Goal: Task Accomplishment & Management: Complete application form

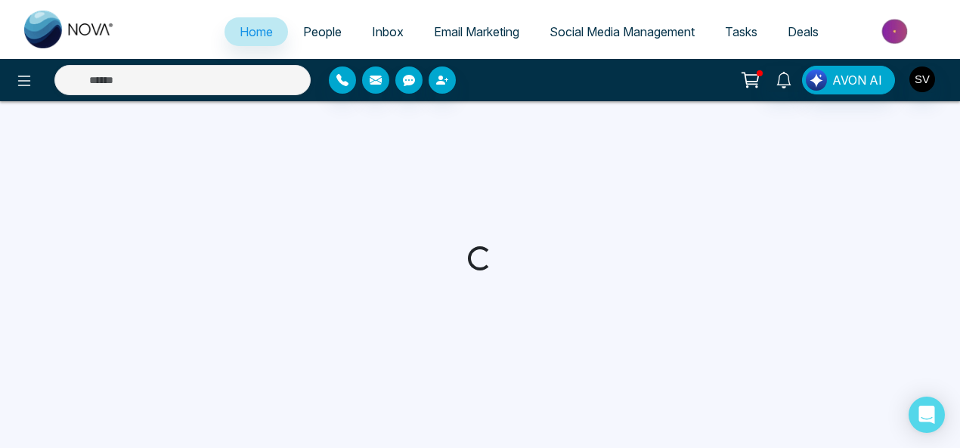
select select "*"
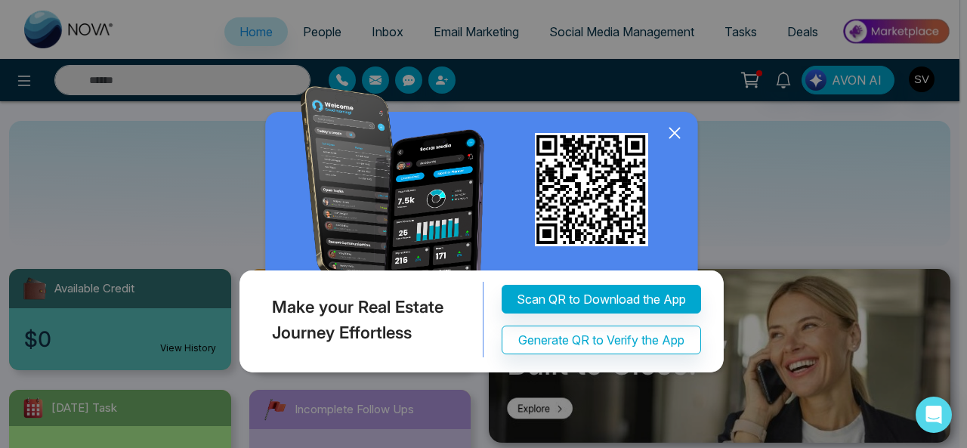
drag, startPoint x: 677, startPoint y: 135, endPoint x: 666, endPoint y: 129, distance: 12.5
click at [674, 134] on icon at bounding box center [675, 133] width 23 height 23
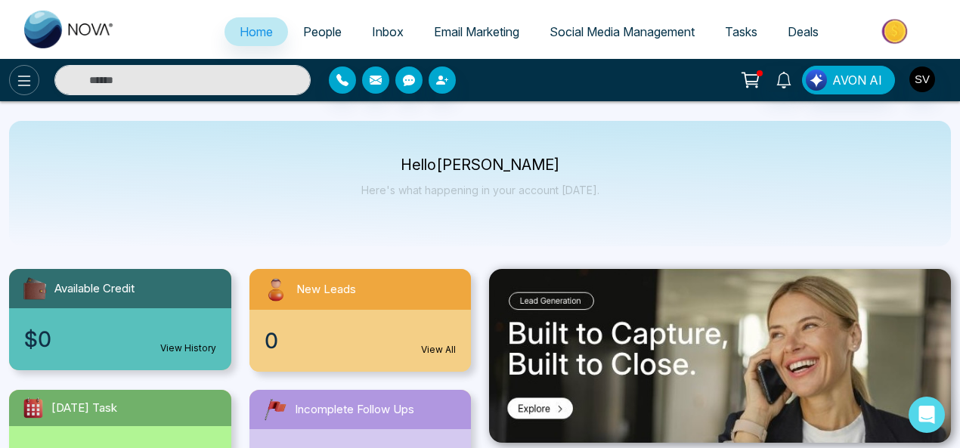
click at [17, 84] on icon at bounding box center [24, 81] width 18 height 18
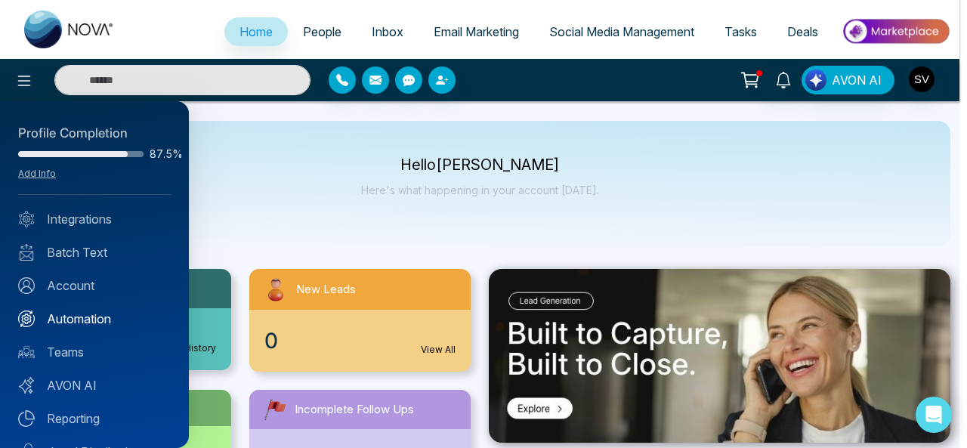
click at [113, 314] on link "Automation" at bounding box center [94, 319] width 153 height 18
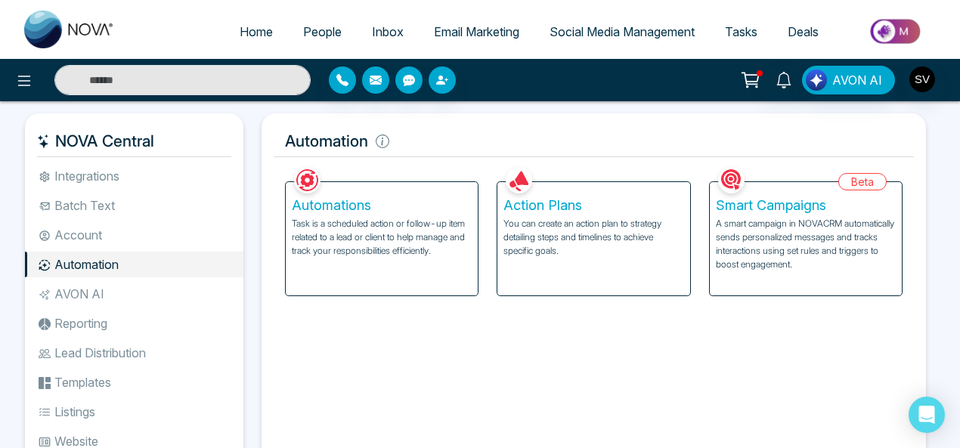
click at [546, 235] on p "You can create an action plan to strategy detailing steps and timelines to achi…" at bounding box center [593, 237] width 180 height 41
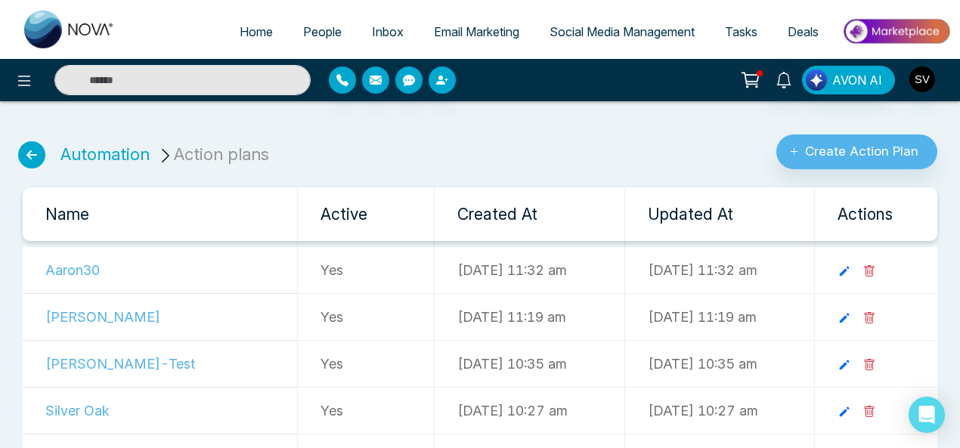
scroll to position [2, 0]
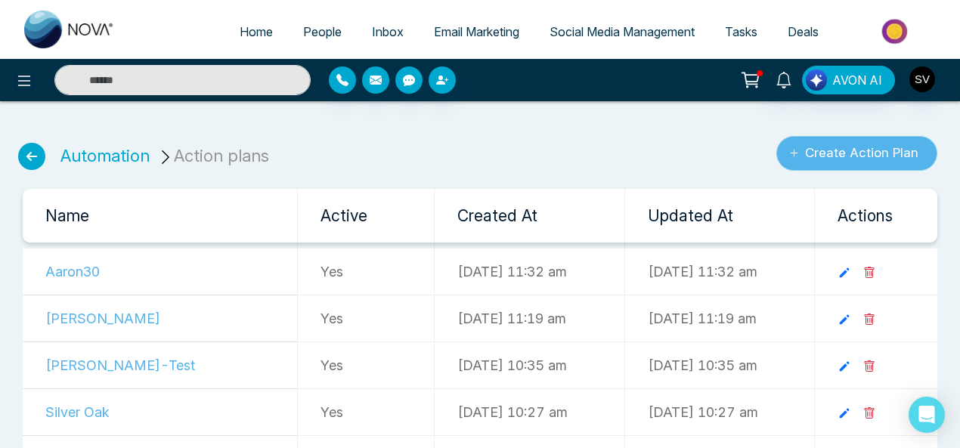
click at [854, 145] on button "Create Action Plan" at bounding box center [856, 153] width 161 height 35
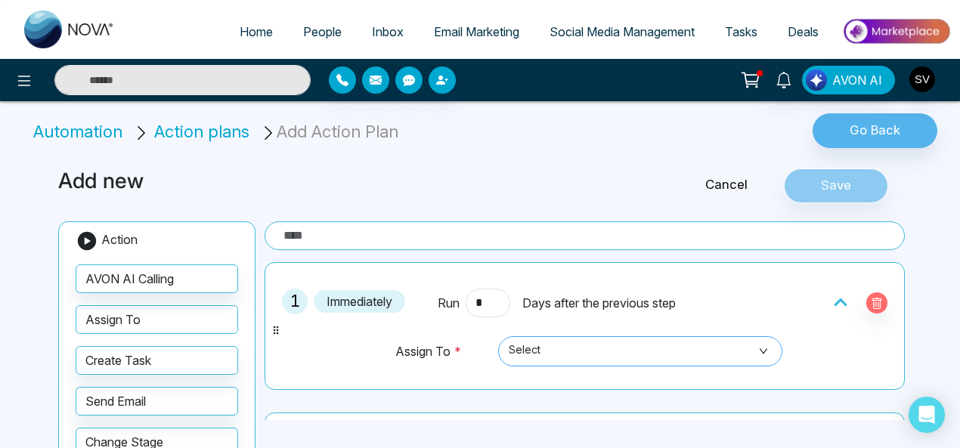
click at [612, 354] on span "Select" at bounding box center [641, 352] width 264 height 26
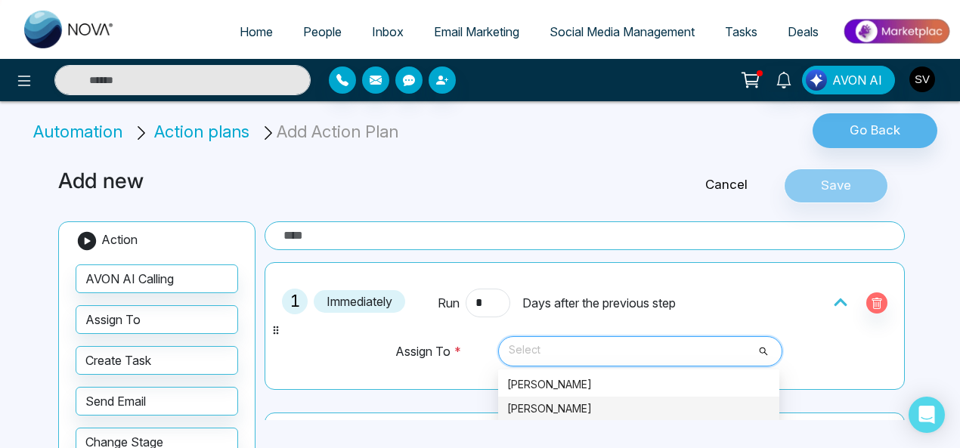
click at [597, 406] on div "[PERSON_NAME]" at bounding box center [638, 409] width 263 height 17
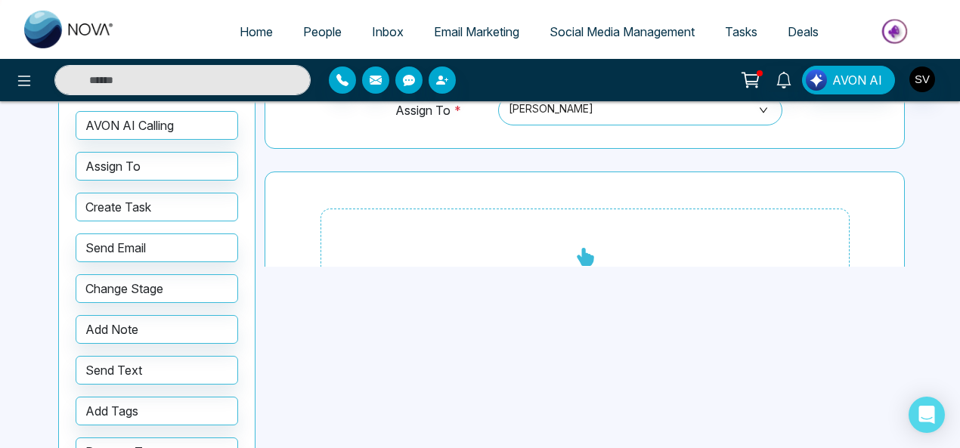
scroll to position [95, 0]
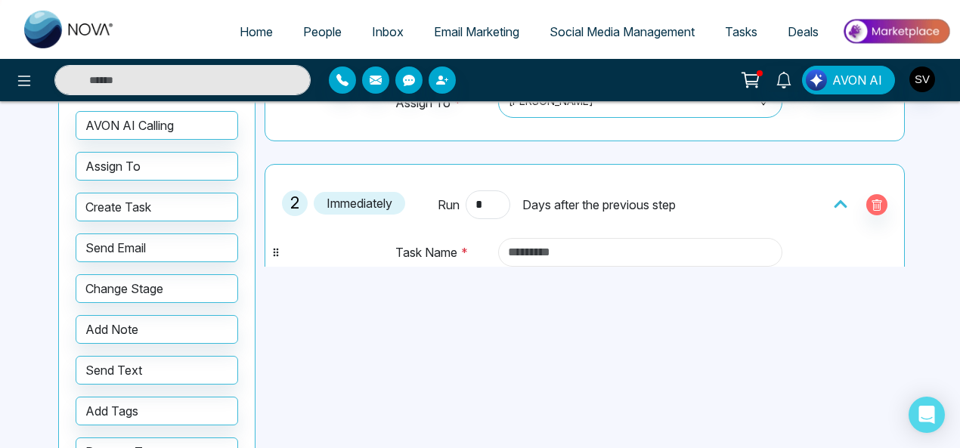
click at [559, 246] on input "text" at bounding box center [640, 252] width 285 height 29
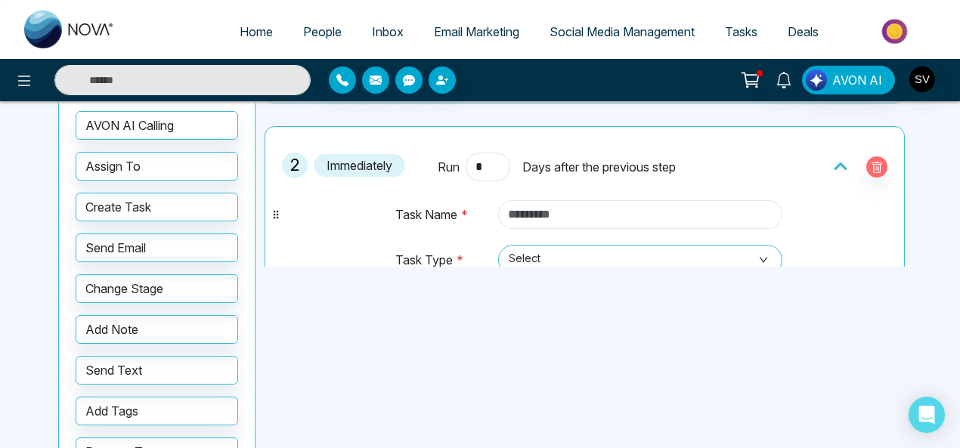
scroll to position [166, 0]
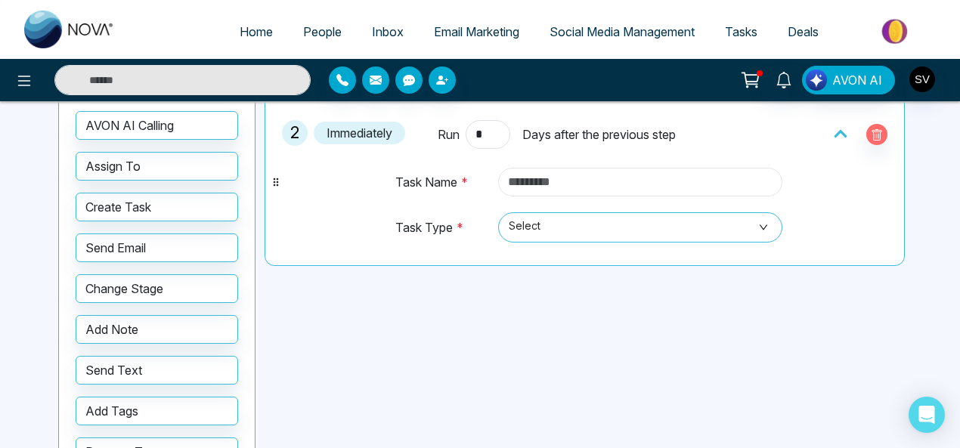
click at [574, 184] on input "text" at bounding box center [640, 182] width 285 height 29
click at [531, 223] on span "Select" at bounding box center [641, 228] width 264 height 26
type input "**********"
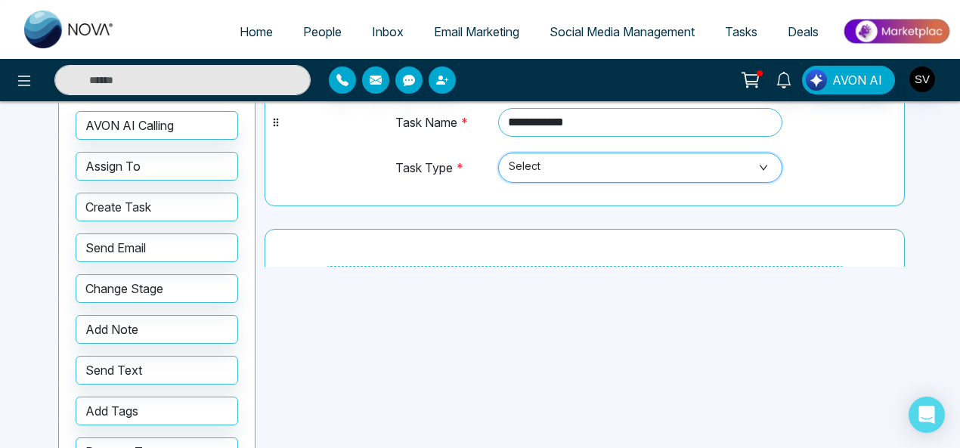
scroll to position [265, 0]
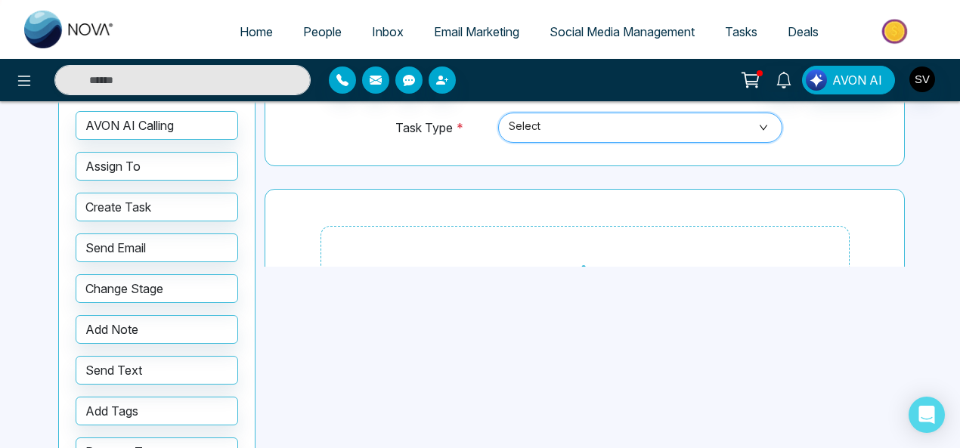
click at [759, 128] on span "Select" at bounding box center [641, 128] width 264 height 26
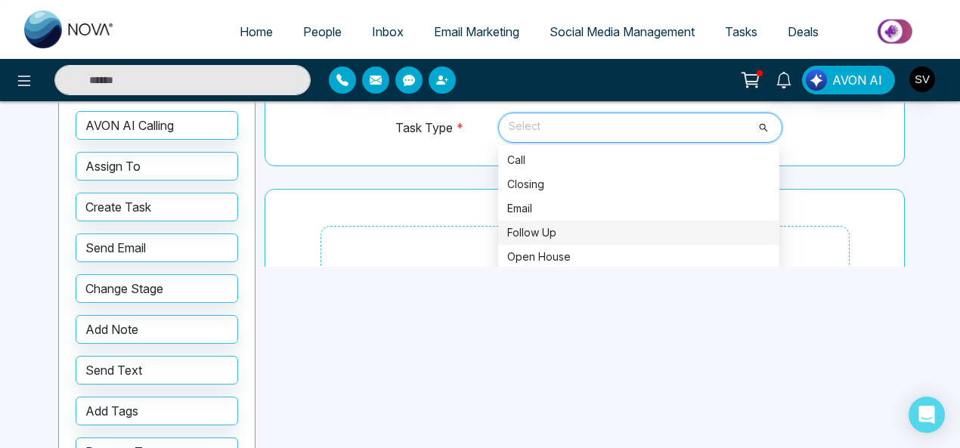
click at [549, 226] on div "Follow Up" at bounding box center [638, 232] width 263 height 17
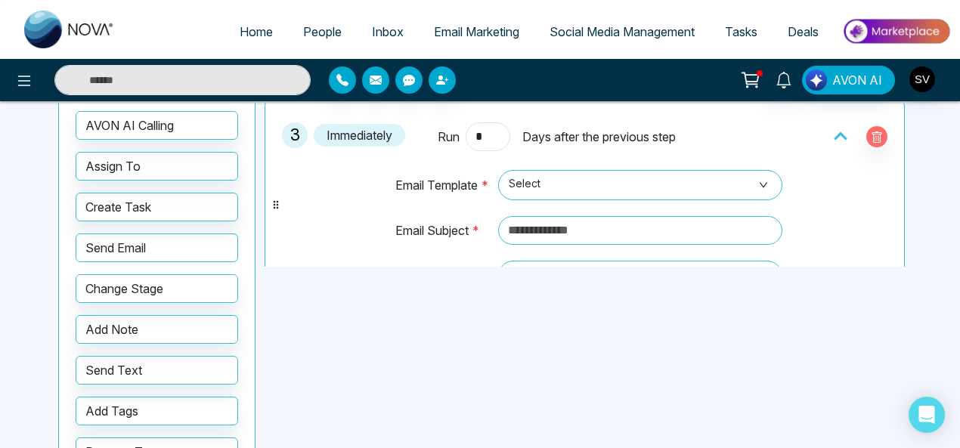
scroll to position [373, 0]
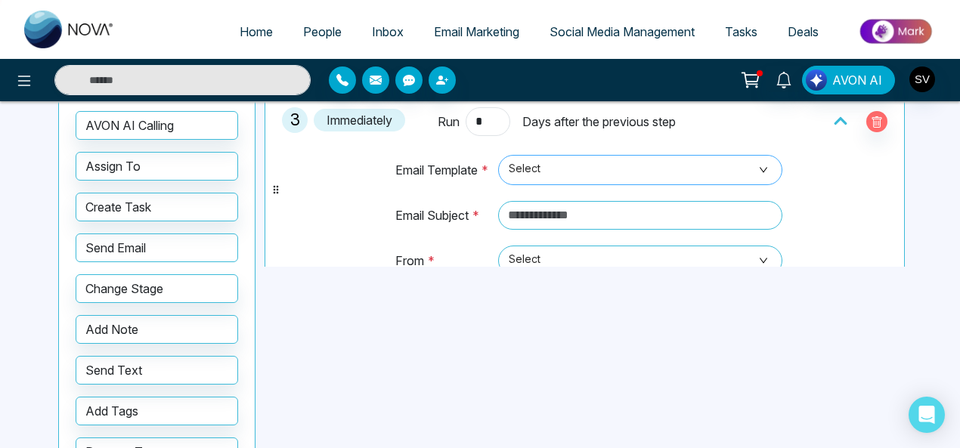
click at [509, 170] on span "Select" at bounding box center [641, 170] width 264 height 26
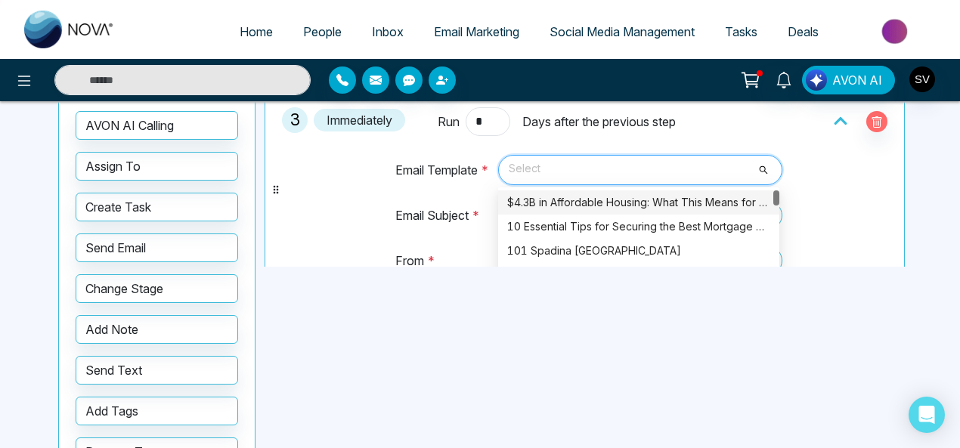
click at [540, 194] on div "$4.3B in Affordable Housing: What This Means for You" at bounding box center [638, 202] width 263 height 17
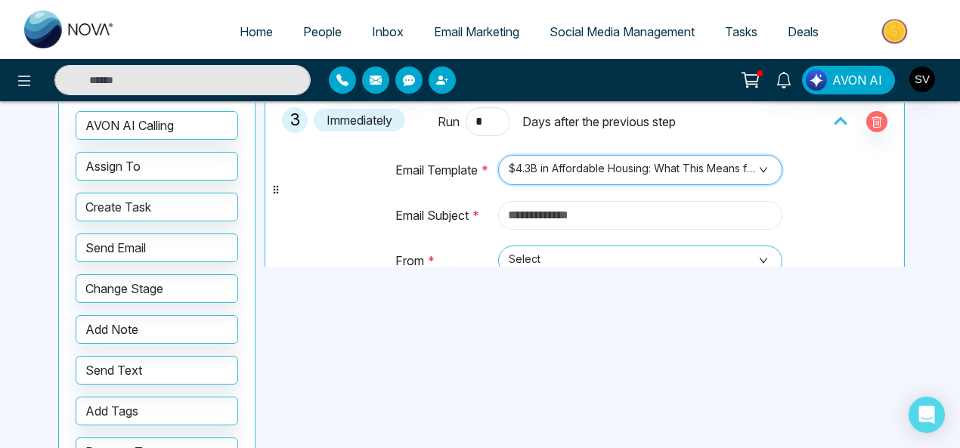
click at [562, 208] on input "text" at bounding box center [640, 215] width 285 height 29
click at [617, 209] on input "text" at bounding box center [640, 215] width 285 height 29
click at [571, 255] on span "Select" at bounding box center [641, 261] width 264 height 26
type input "**********"
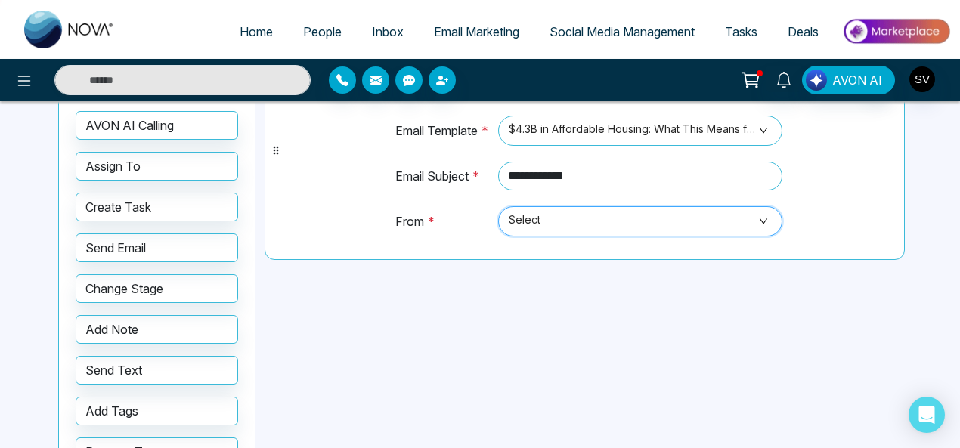
scroll to position [428, 0]
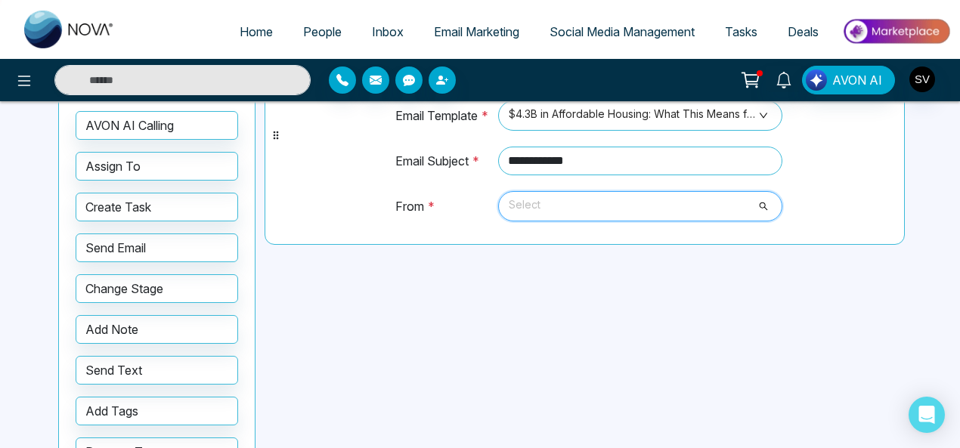
click at [558, 205] on span "Select" at bounding box center [641, 206] width 264 height 26
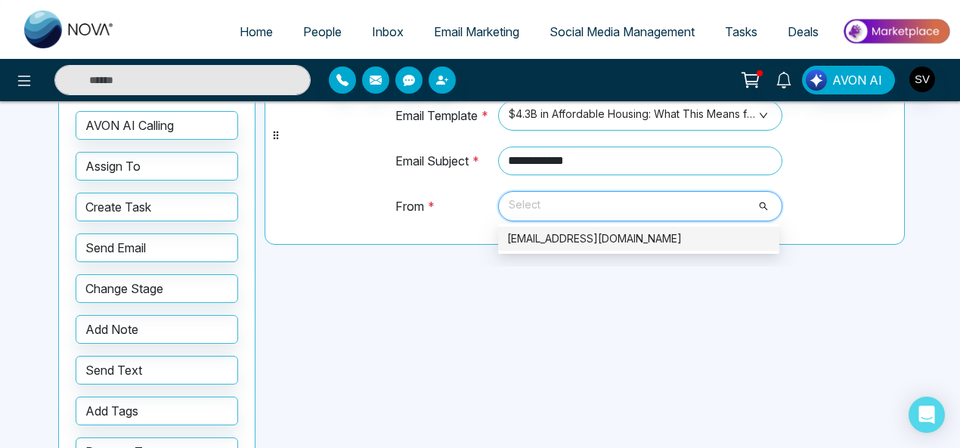
click at [581, 235] on div "sindhu@mmnovatech.com" at bounding box center [638, 238] width 263 height 17
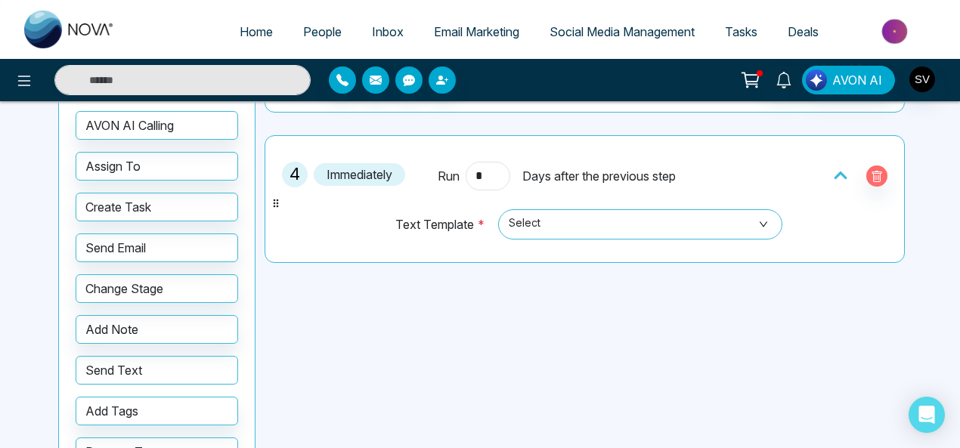
scroll to position [573, 0]
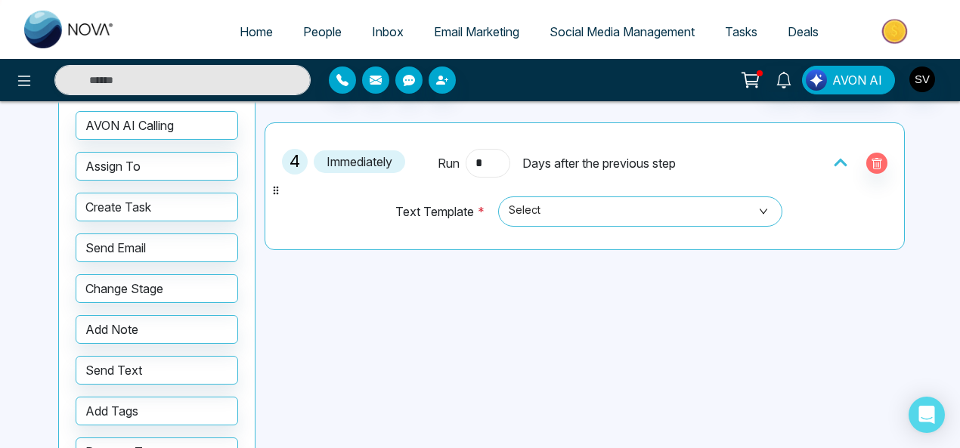
click at [484, 159] on input "*" at bounding box center [488, 163] width 44 height 29
type input "*"
click at [532, 204] on span "Select" at bounding box center [641, 212] width 264 height 26
type input "*"
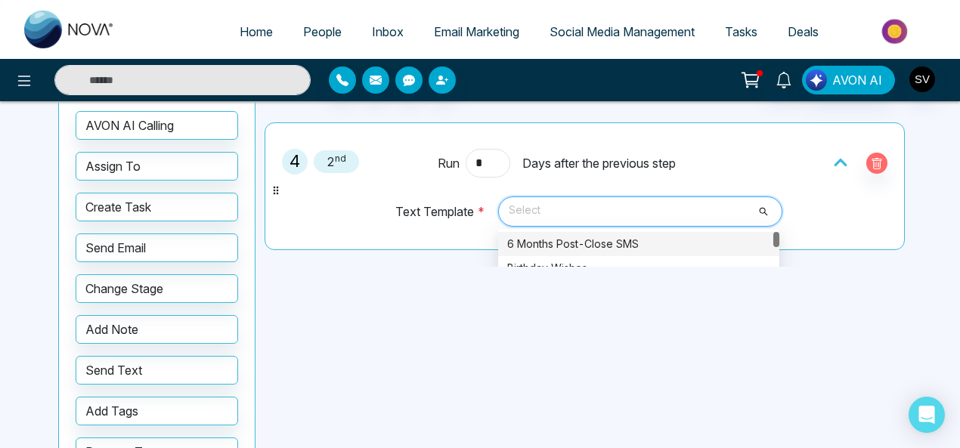
click at [551, 238] on div "6 Months Post-Close SMS" at bounding box center [638, 244] width 263 height 17
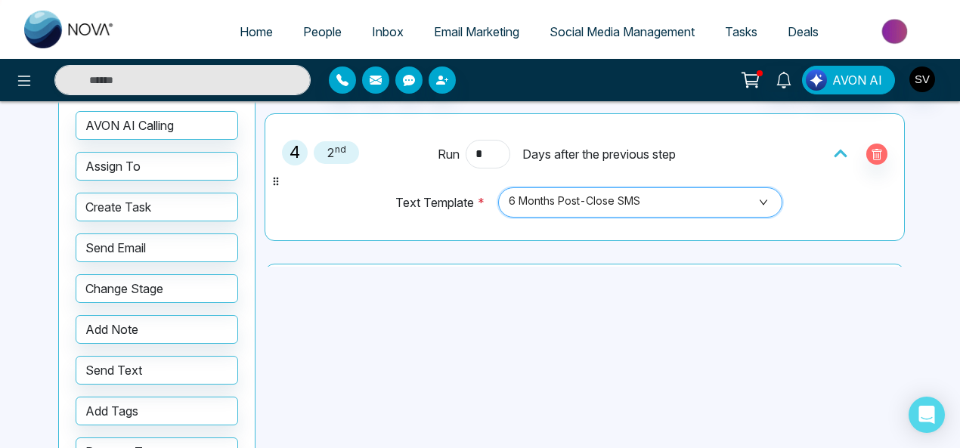
scroll to position [685, 0]
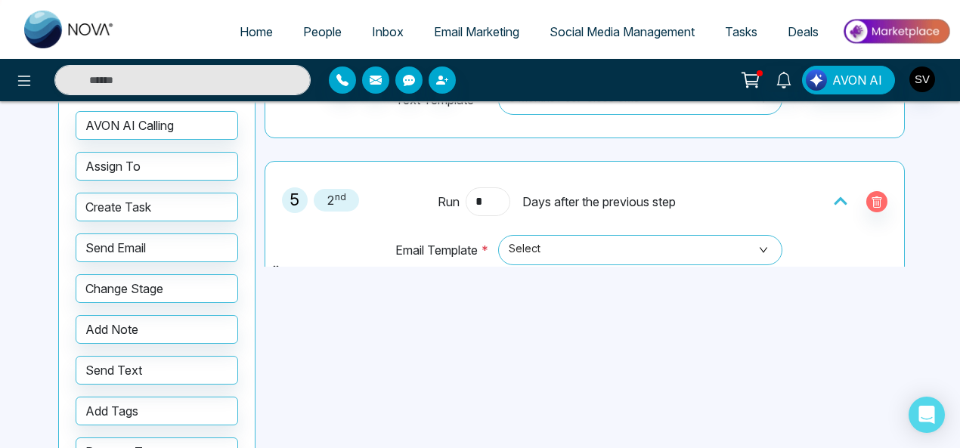
click at [494, 190] on input "*" at bounding box center [488, 201] width 44 height 29
click at [555, 248] on span "Select" at bounding box center [641, 250] width 264 height 26
type input "*"
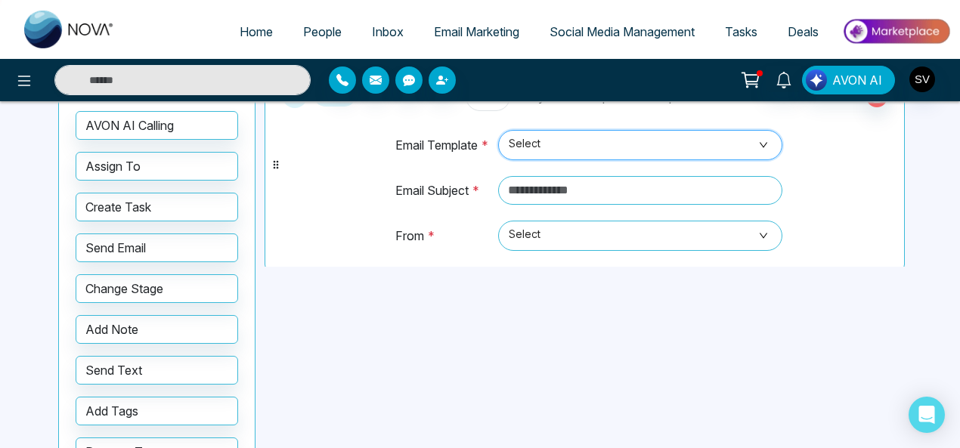
scroll to position [787, 0]
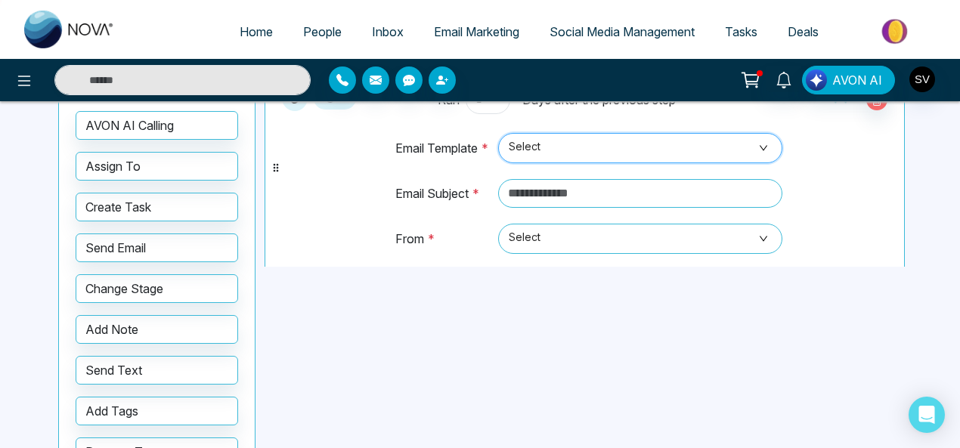
click at [534, 138] on span "Select" at bounding box center [641, 148] width 264 height 26
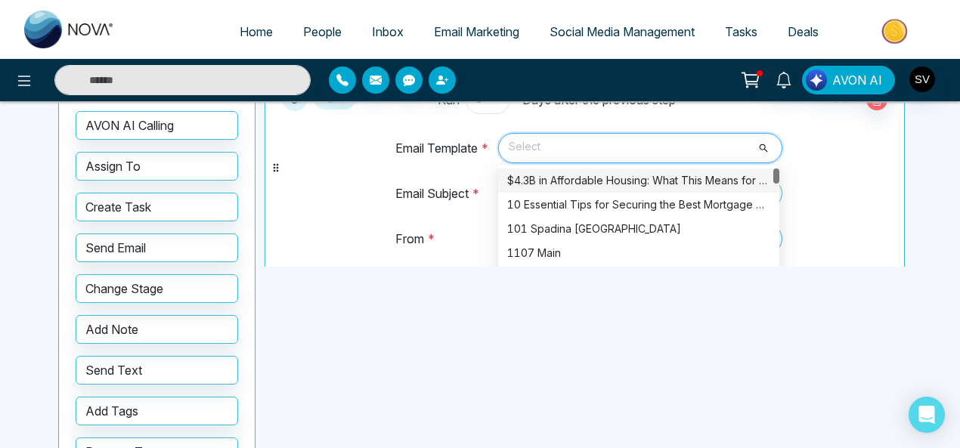
click at [552, 176] on div "$4.3B in Affordable Housing: What This Means for You" at bounding box center [638, 180] width 263 height 17
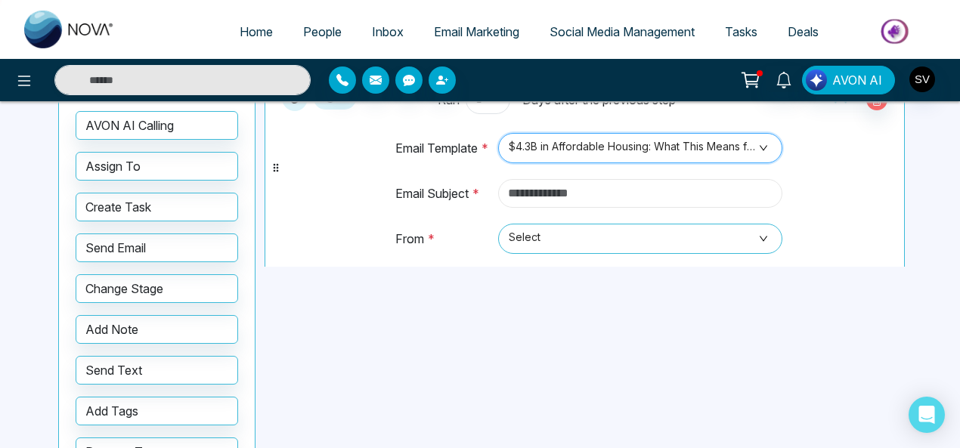
click at [563, 191] on input "text" at bounding box center [640, 193] width 285 height 29
click at [546, 190] on input "text" at bounding box center [640, 193] width 285 height 29
type input "*********"
click at [526, 235] on span "Select" at bounding box center [641, 239] width 264 height 26
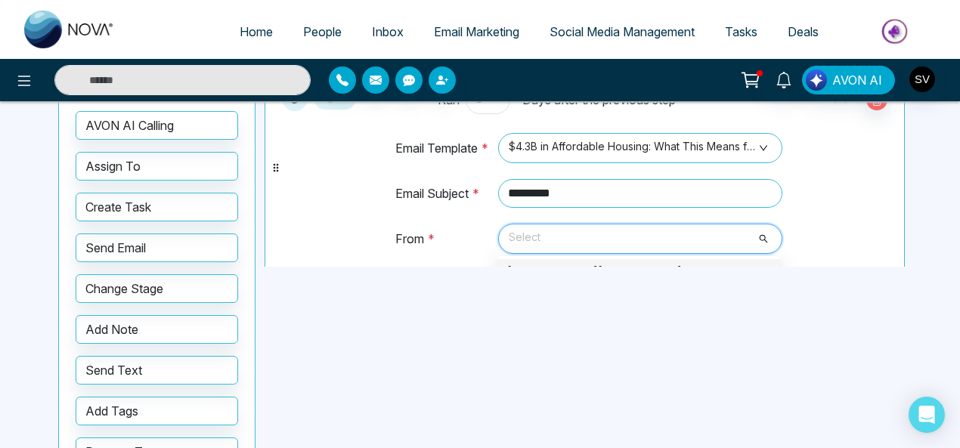
click at [572, 263] on div "sindhu@mmnovatech.com" at bounding box center [638, 271] width 263 height 17
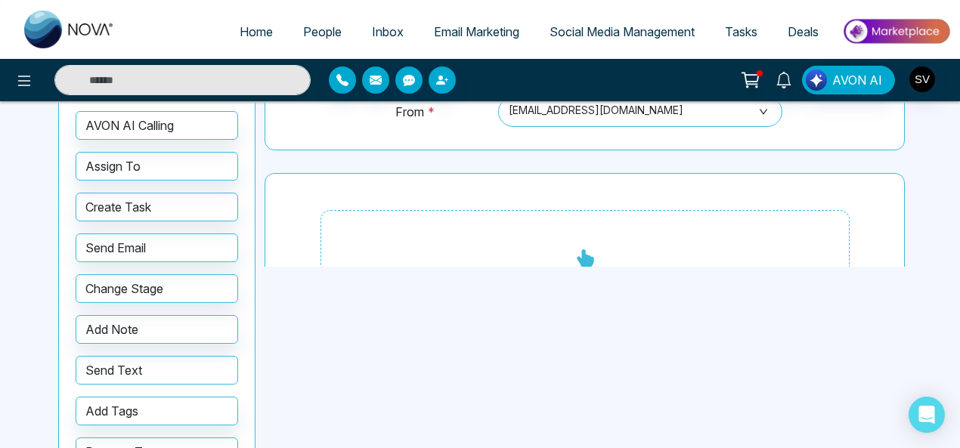
scroll to position [982, 0]
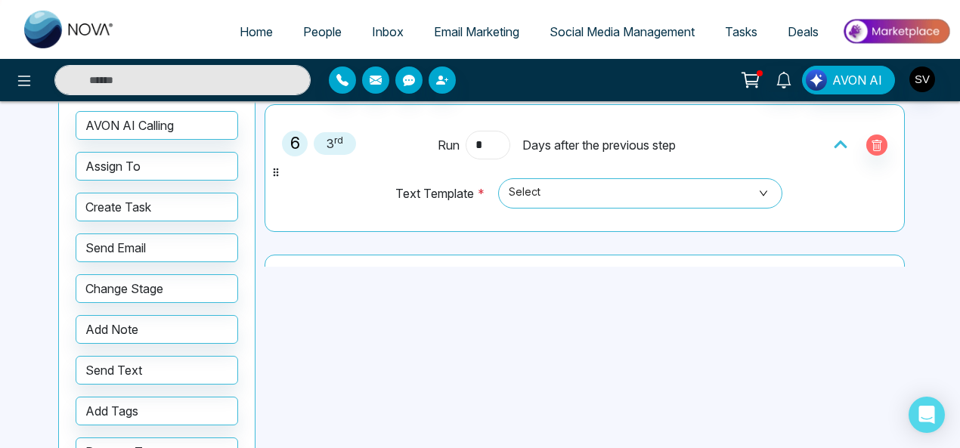
click at [488, 134] on input "*" at bounding box center [488, 145] width 44 height 29
click at [558, 190] on span "Select" at bounding box center [641, 194] width 264 height 26
type input "*"
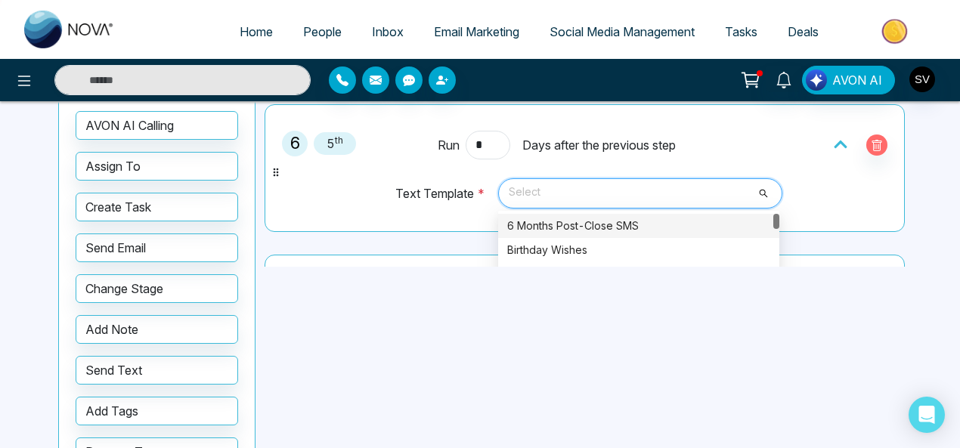
click at [547, 220] on div "6 Months Post-Close SMS" at bounding box center [638, 226] width 263 height 17
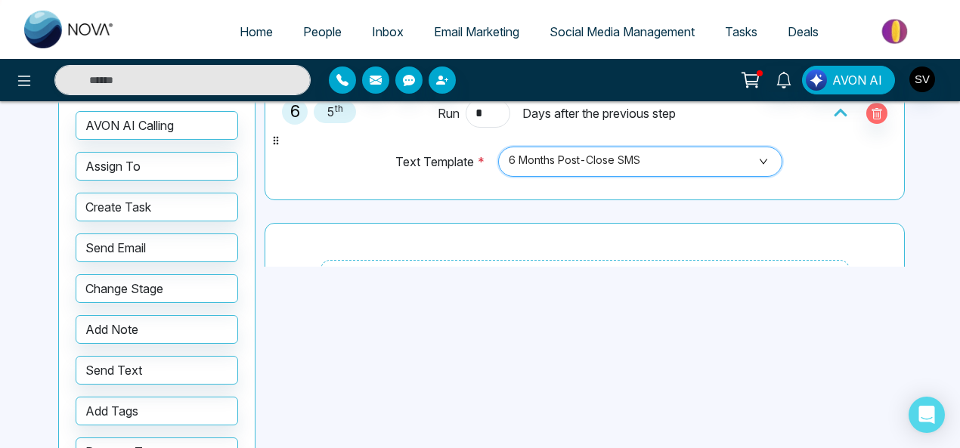
scroll to position [1010, 0]
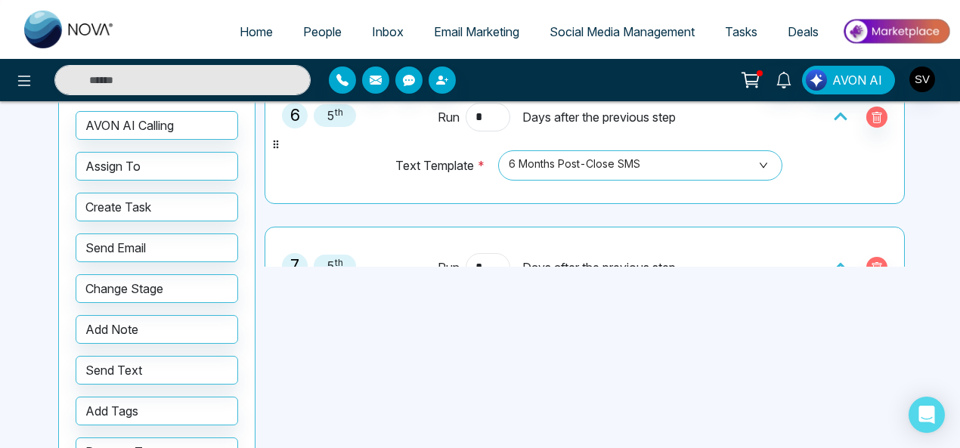
click at [493, 255] on input "*" at bounding box center [488, 267] width 44 height 29
type input "*"
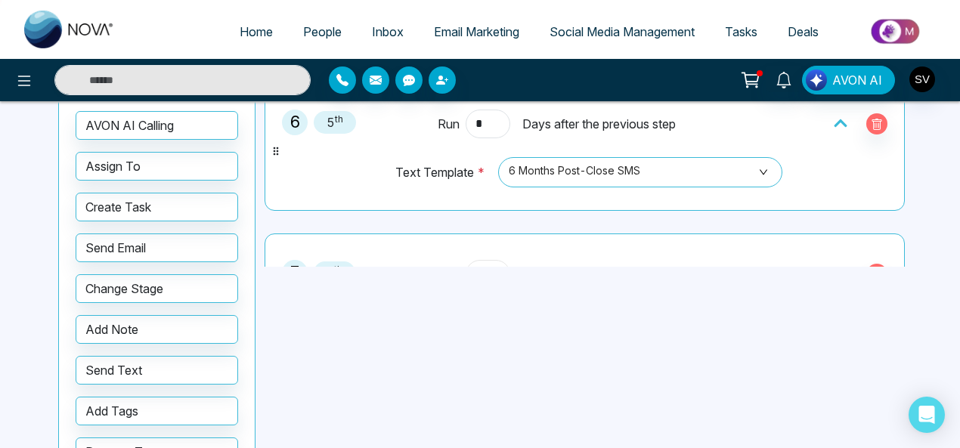
scroll to position [1069, 0]
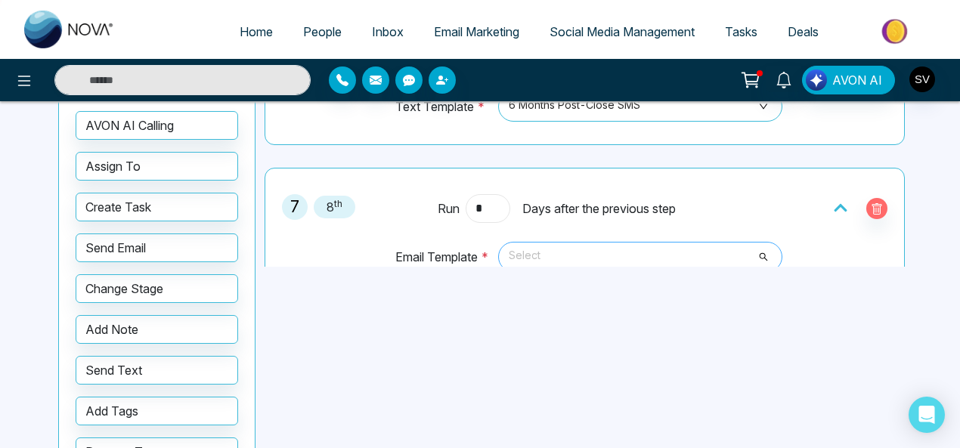
click at [701, 261] on span at bounding box center [635, 257] width 256 height 29
type input "*"
click at [650, 243] on input "search" at bounding box center [635, 254] width 256 height 23
click at [654, 247] on span "Select" at bounding box center [641, 257] width 264 height 26
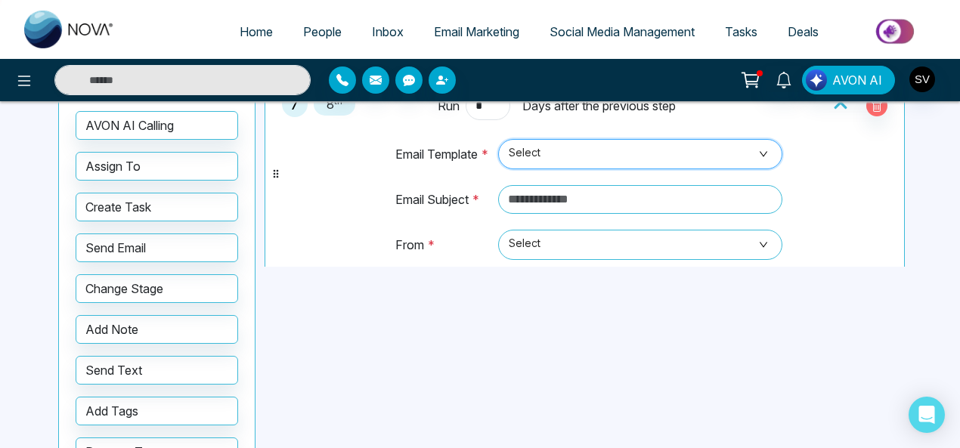
scroll to position [1203, 0]
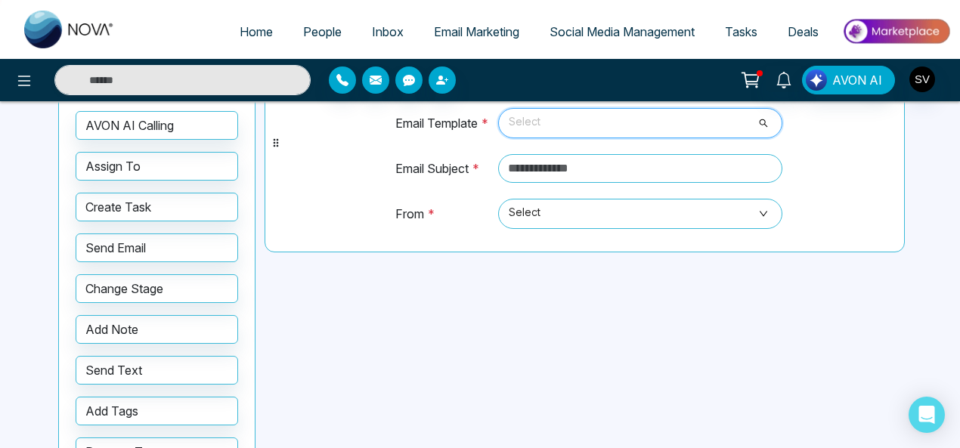
click at [590, 120] on span "Select" at bounding box center [641, 123] width 264 height 26
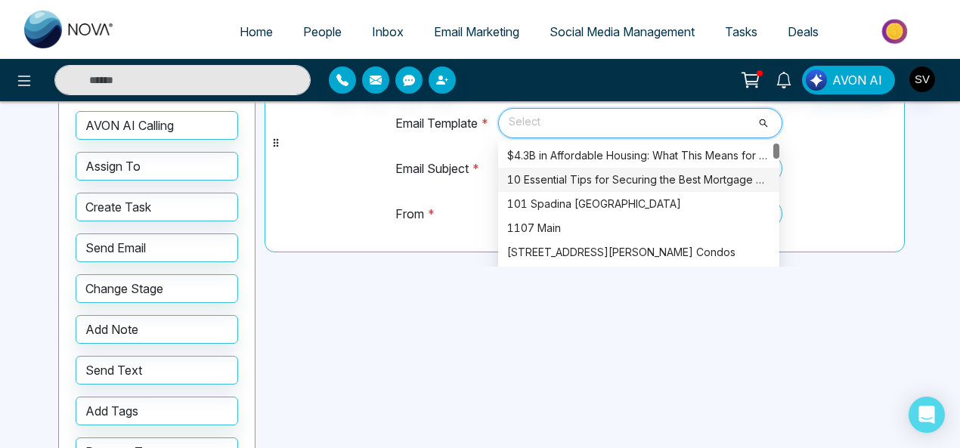
click at [599, 172] on div "10 Essential Tips for Securing the Best Mortgage Rates in Canada" at bounding box center [638, 180] width 263 height 17
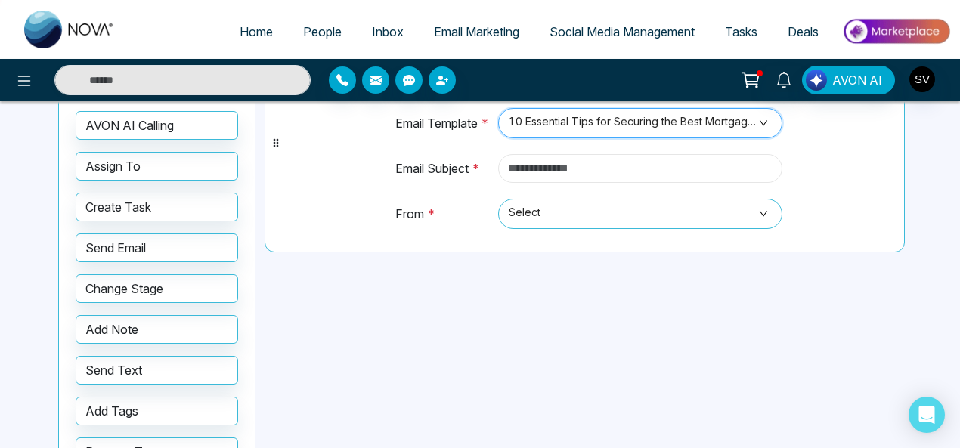
click at [541, 164] on input "text" at bounding box center [640, 168] width 285 height 29
click at [543, 205] on span "Select" at bounding box center [641, 214] width 264 height 26
type input "*******"
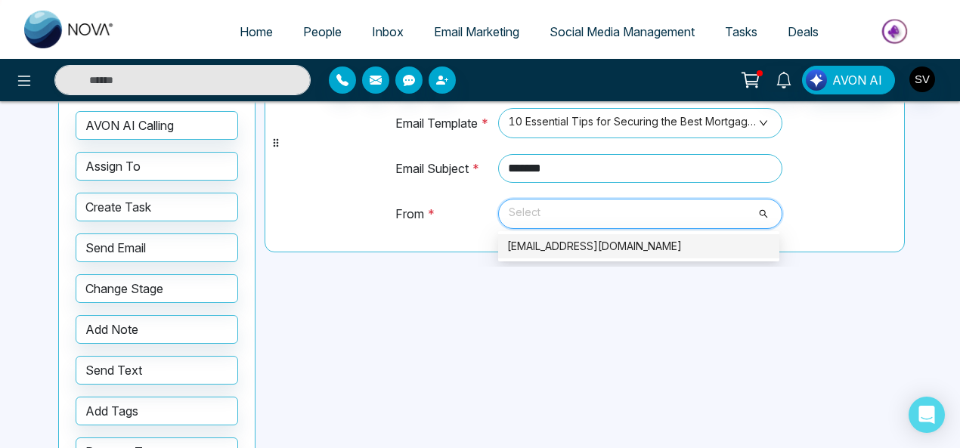
click at [558, 238] on div "sindhu@mmnovatech.com" at bounding box center [638, 246] width 263 height 17
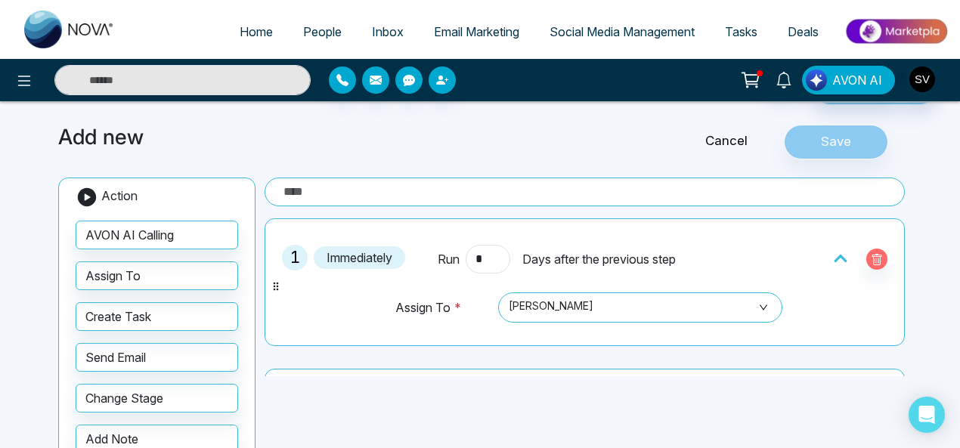
scroll to position [25, 0]
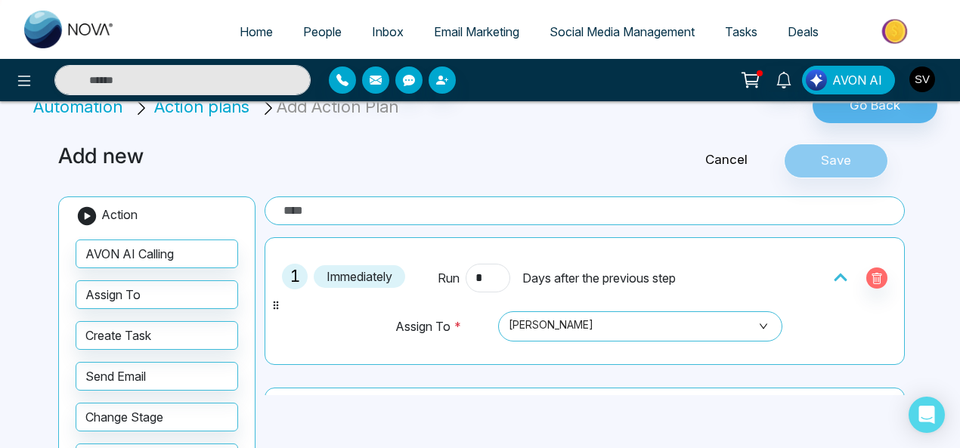
click at [845, 166] on div "Cancel Save" at bounding box center [766, 161] width 287 height 35
click at [342, 203] on input "text" at bounding box center [585, 210] width 640 height 29
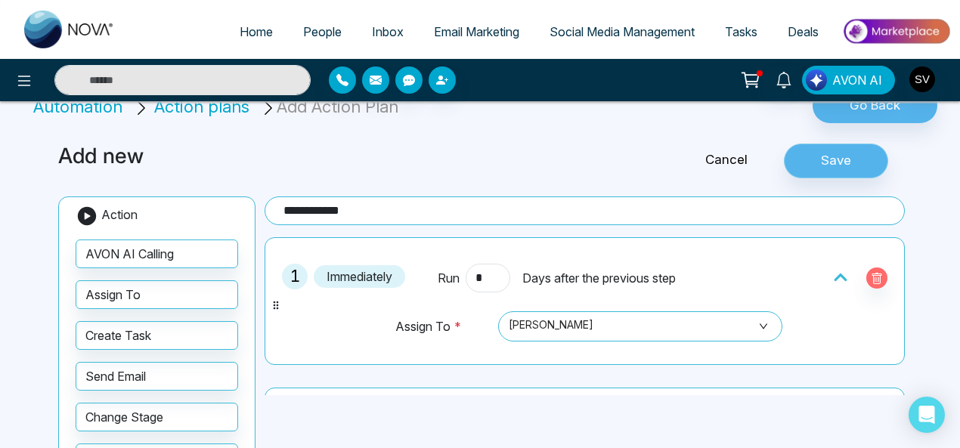
type input "**********"
drag, startPoint x: 837, startPoint y: 156, endPoint x: 830, endPoint y: 144, distance: 14.3
click at [837, 156] on button "Save" at bounding box center [836, 161] width 104 height 35
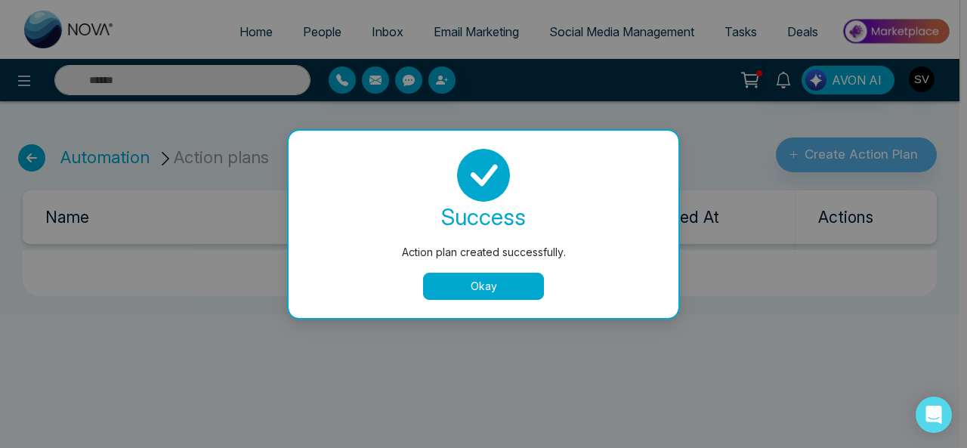
click at [514, 277] on button "Okay" at bounding box center [483, 286] width 121 height 27
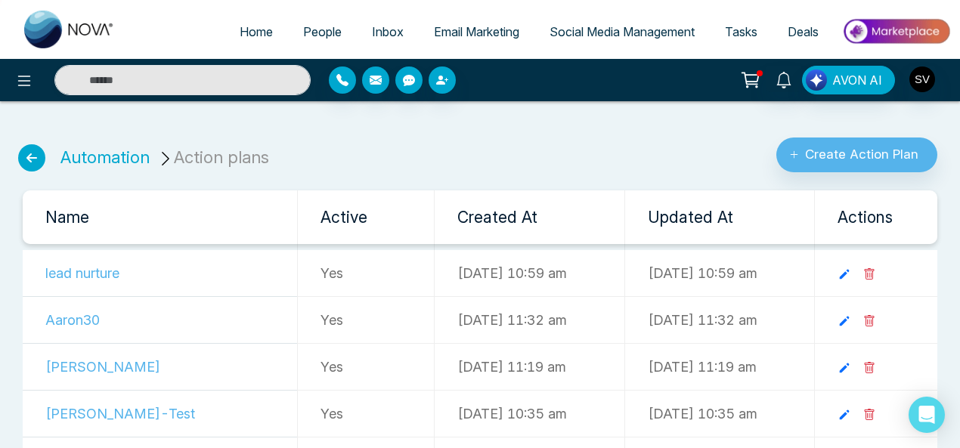
click at [569, 413] on td "[DATE] 10:35 am" at bounding box center [530, 414] width 190 height 47
click at [871, 158] on button "Create Action Plan" at bounding box center [856, 155] width 161 height 35
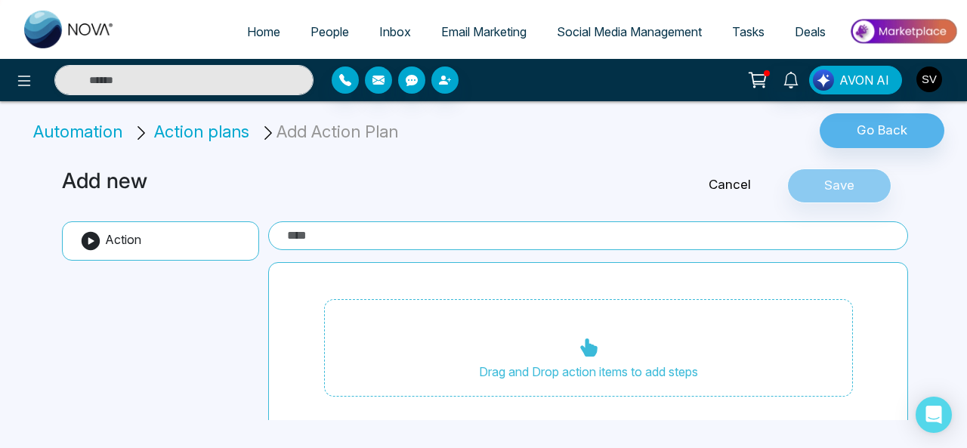
click at [614, 173] on h3 "Add new" at bounding box center [340, 182] width 556 height 26
click at [21, 78] on icon at bounding box center [24, 81] width 18 height 18
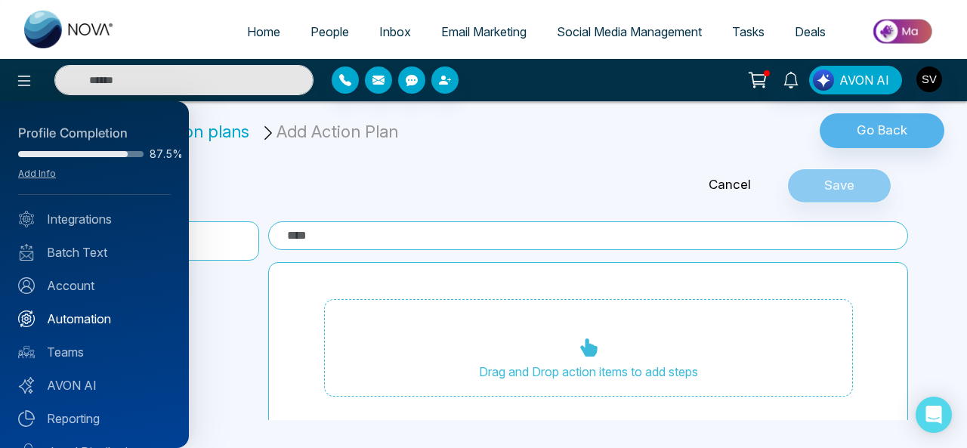
click at [103, 316] on link "Automation" at bounding box center [94, 319] width 153 height 18
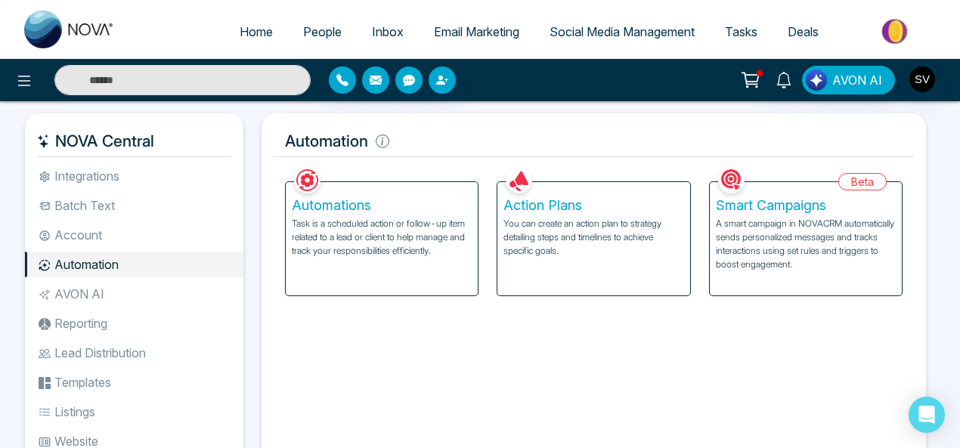
click at [600, 234] on p "You can create an action plan to strategy detailing steps and timelines to achi…" at bounding box center [593, 237] width 180 height 41
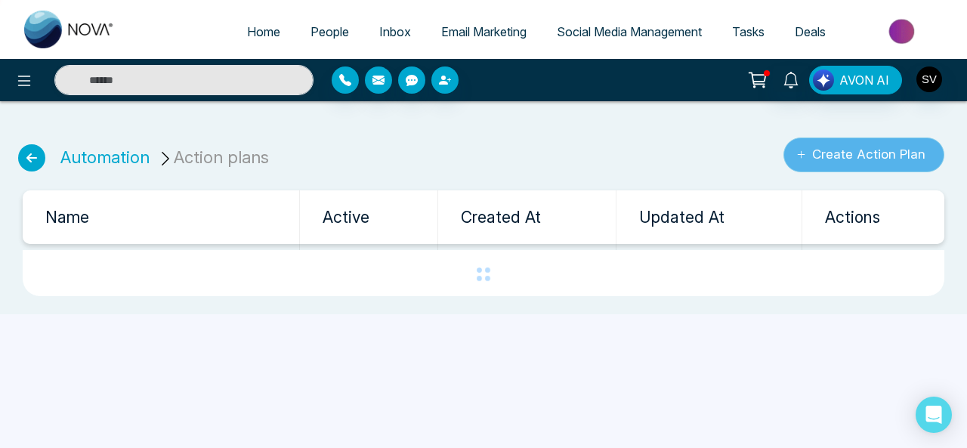
click at [843, 158] on button "Create Action Plan" at bounding box center [864, 155] width 161 height 35
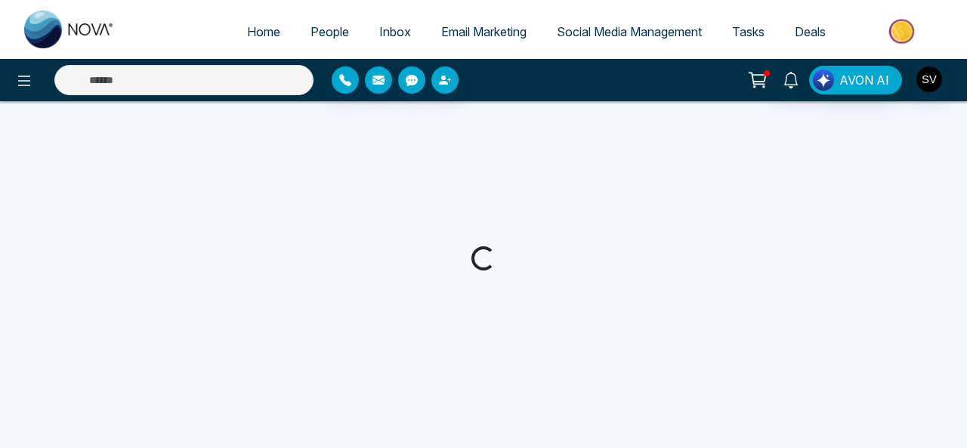
drag, startPoint x: 162, startPoint y: 133, endPoint x: 116, endPoint y: 55, distance: 90.1
click at [162, 134] on div at bounding box center [483, 258] width 967 height 314
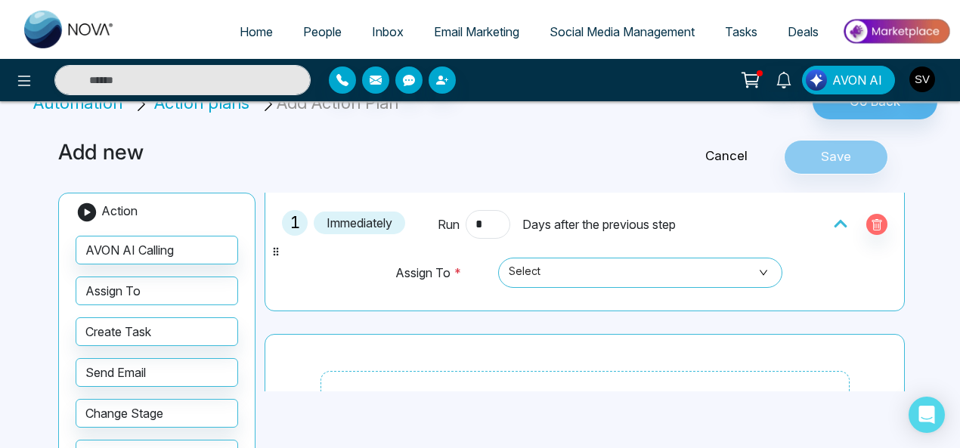
scroll to position [48, 0]
click at [554, 277] on span "Select" at bounding box center [641, 274] width 264 height 26
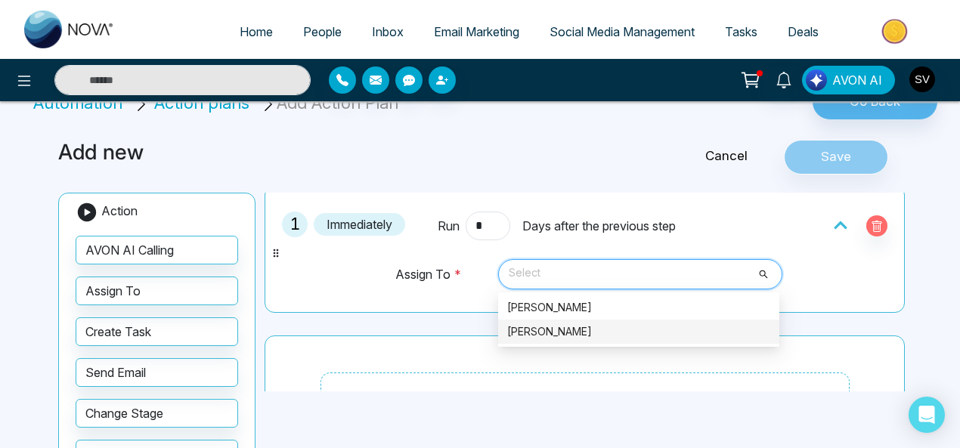
click at [546, 329] on div "[PERSON_NAME]" at bounding box center [638, 331] width 263 height 17
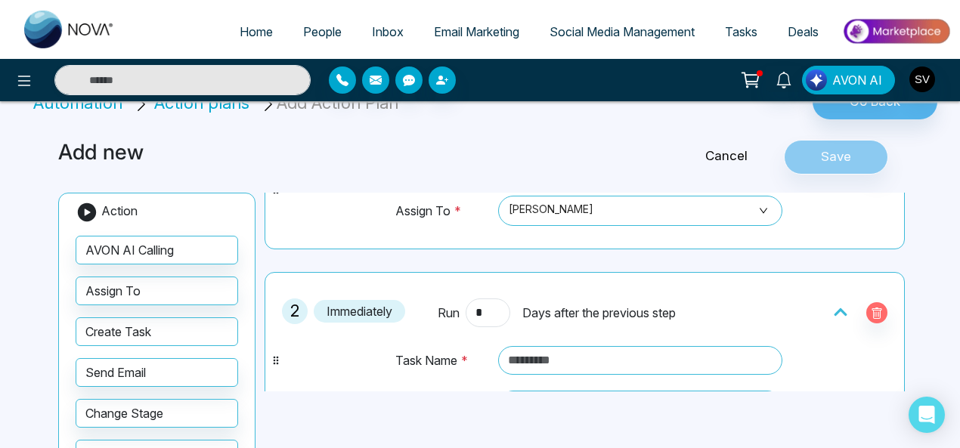
scroll to position [162, 0]
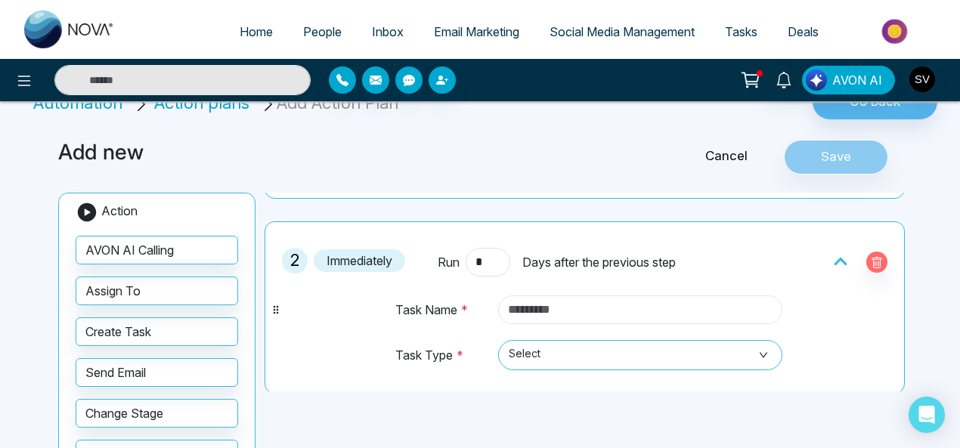
click at [546, 303] on input "text" at bounding box center [640, 309] width 285 height 29
type input "**********"
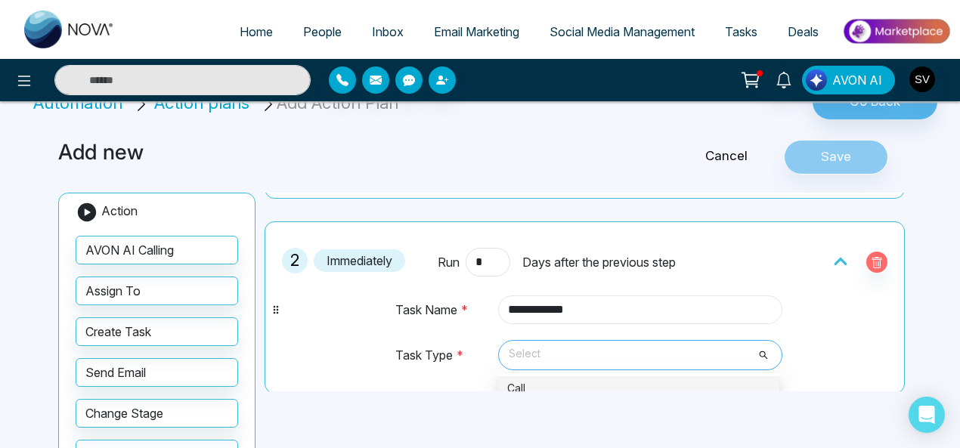
click at [547, 346] on span "Select" at bounding box center [641, 355] width 264 height 26
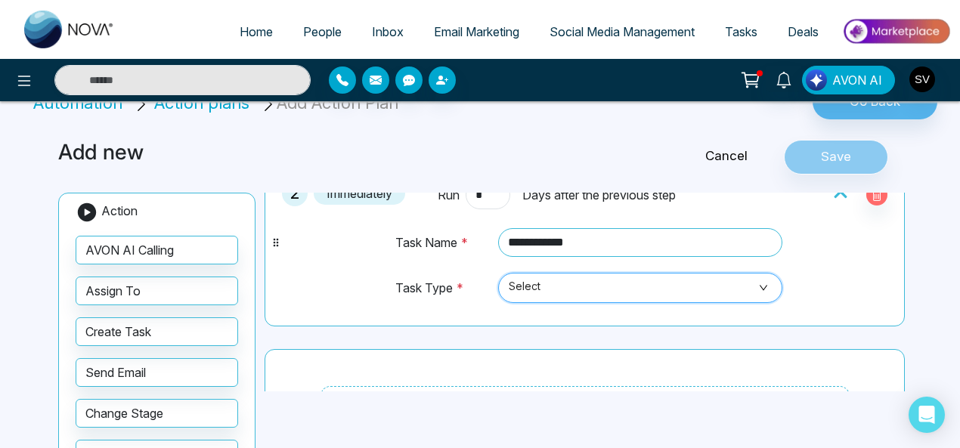
scroll to position [259, 0]
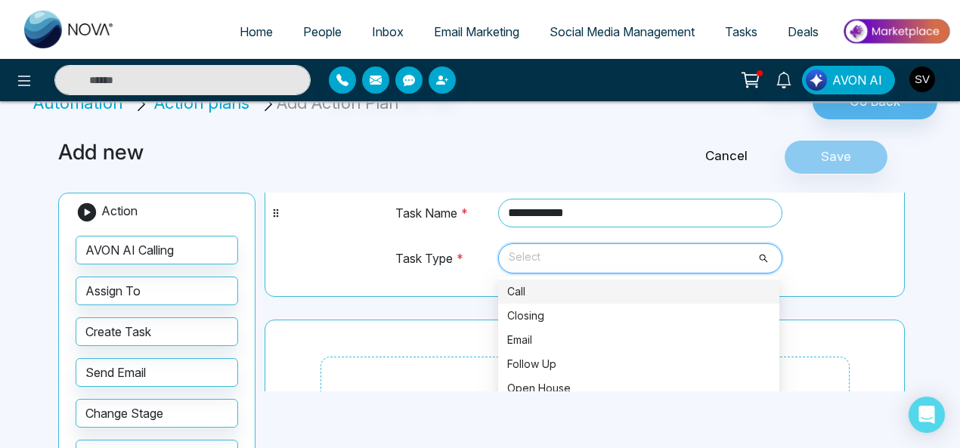
click at [614, 247] on span "Select" at bounding box center [641, 259] width 264 height 26
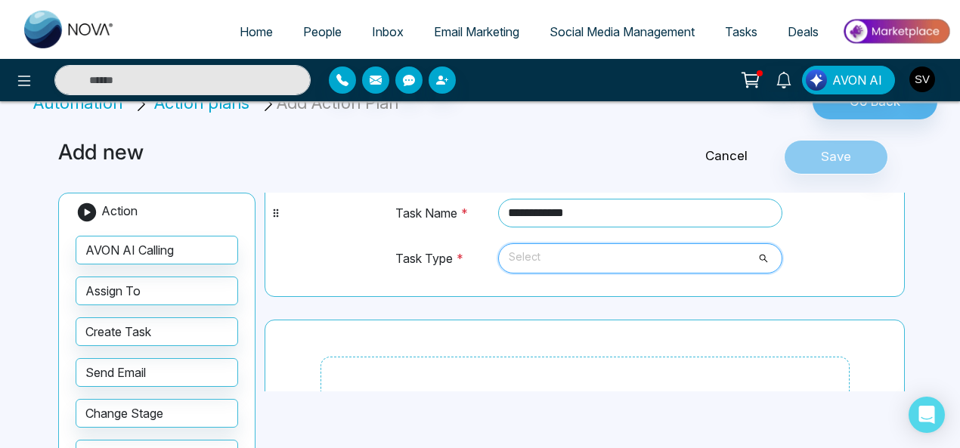
click at [527, 257] on span "Select" at bounding box center [641, 259] width 264 height 26
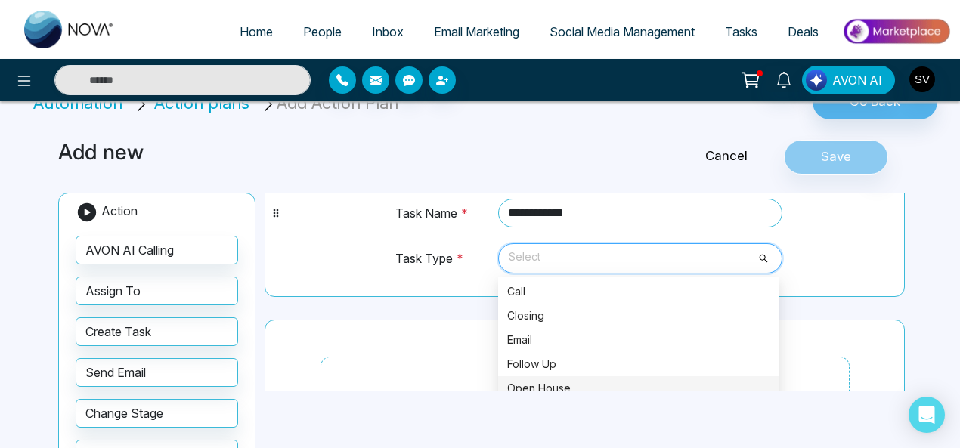
click at [562, 380] on div "Open House" at bounding box center [638, 388] width 263 height 17
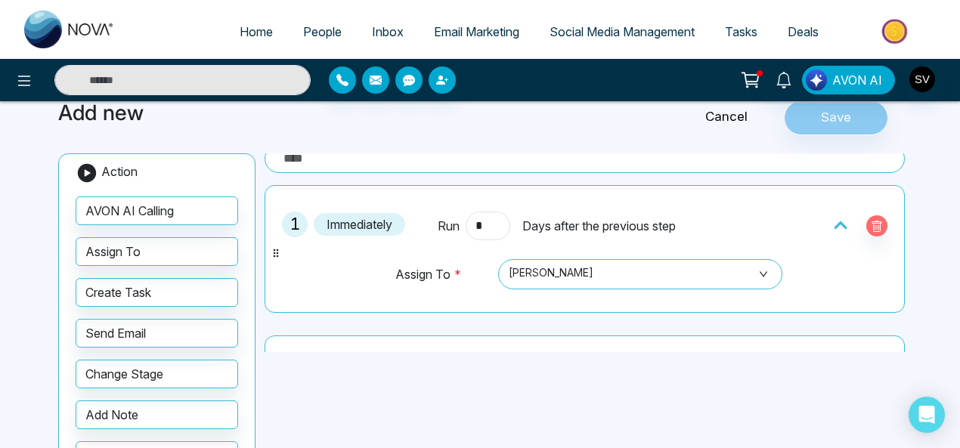
scroll to position [0, 0]
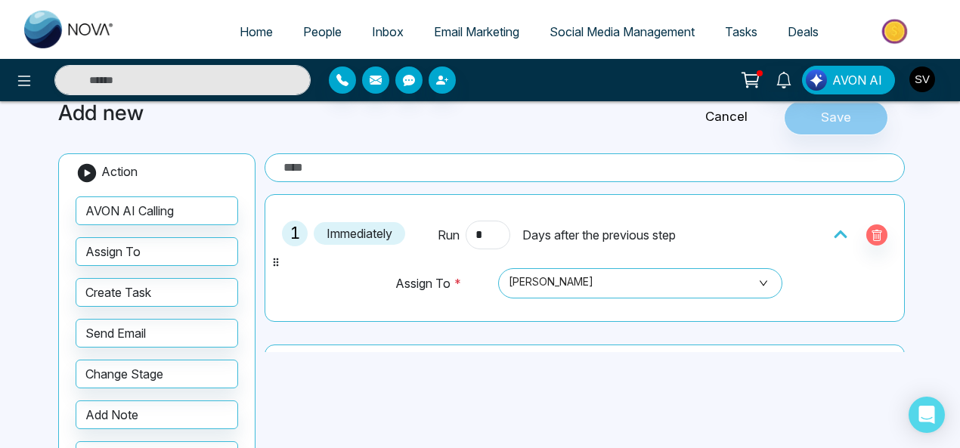
drag, startPoint x: 736, startPoint y: 113, endPoint x: 639, endPoint y: 188, distance: 122.3
click at [736, 113] on link "Cancel" at bounding box center [726, 117] width 115 height 20
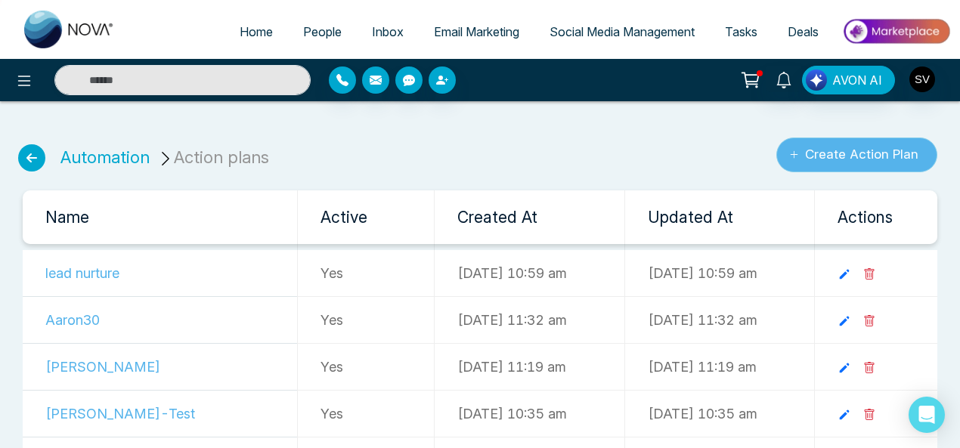
click at [886, 161] on button "Create Action Plan" at bounding box center [856, 155] width 161 height 35
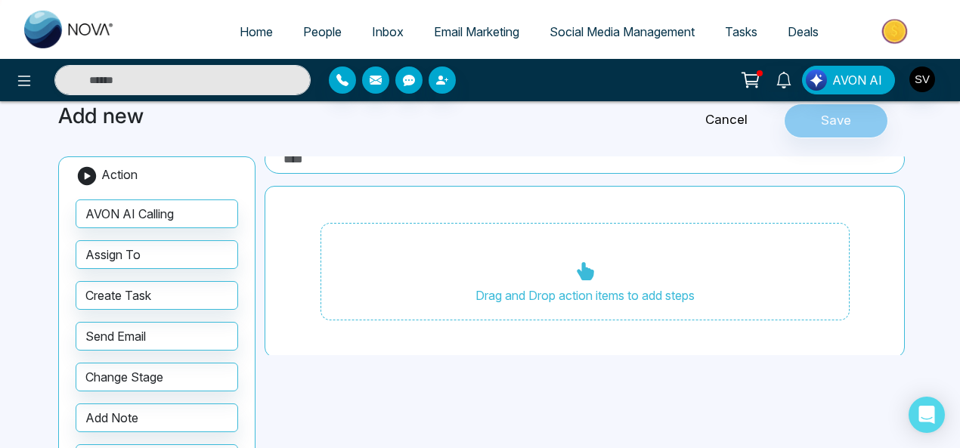
scroll to position [79, 0]
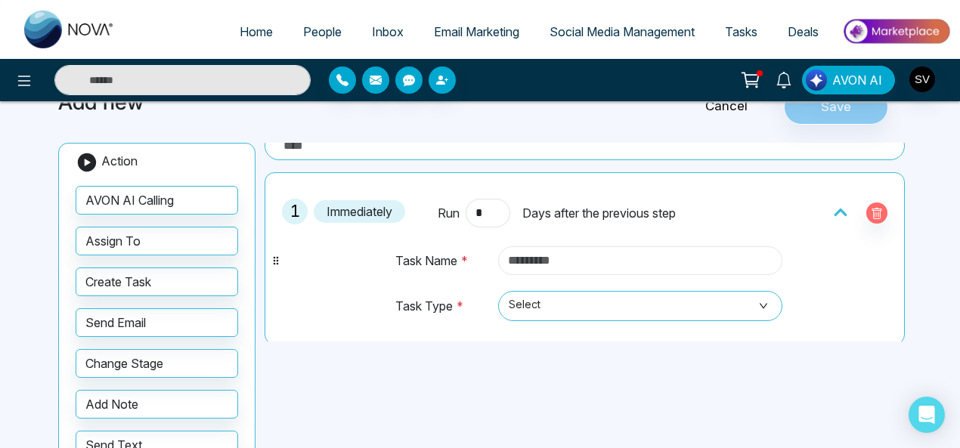
click at [588, 252] on input "text" at bounding box center [640, 260] width 285 height 29
type input "**********"
click at [570, 302] on span "Select" at bounding box center [641, 306] width 264 height 26
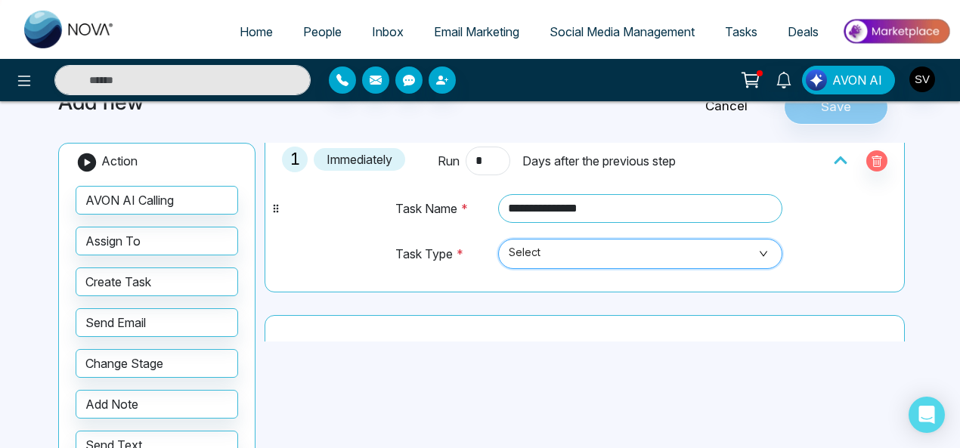
scroll to position [70, 0]
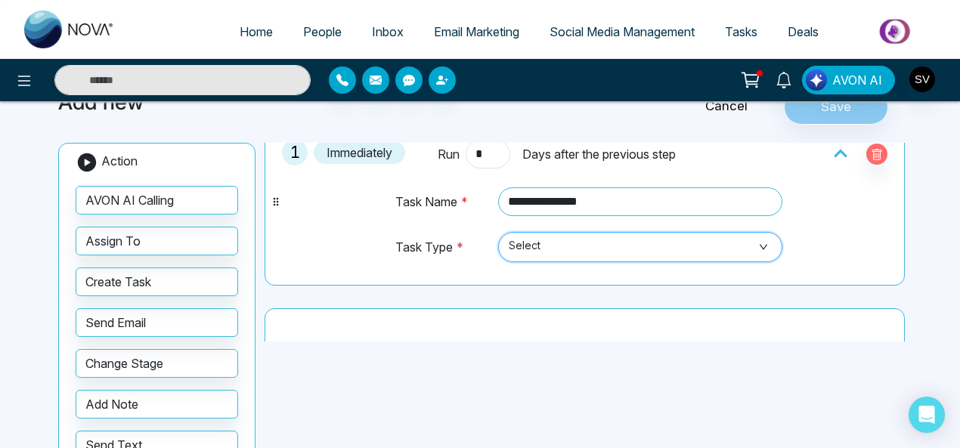
click at [601, 244] on span "Select" at bounding box center [641, 247] width 264 height 26
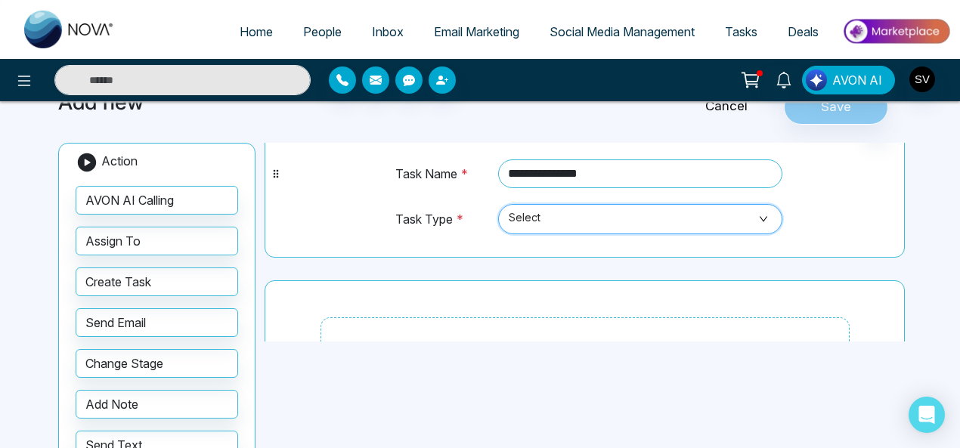
scroll to position [97, 0]
click at [559, 215] on span "Select" at bounding box center [641, 220] width 264 height 26
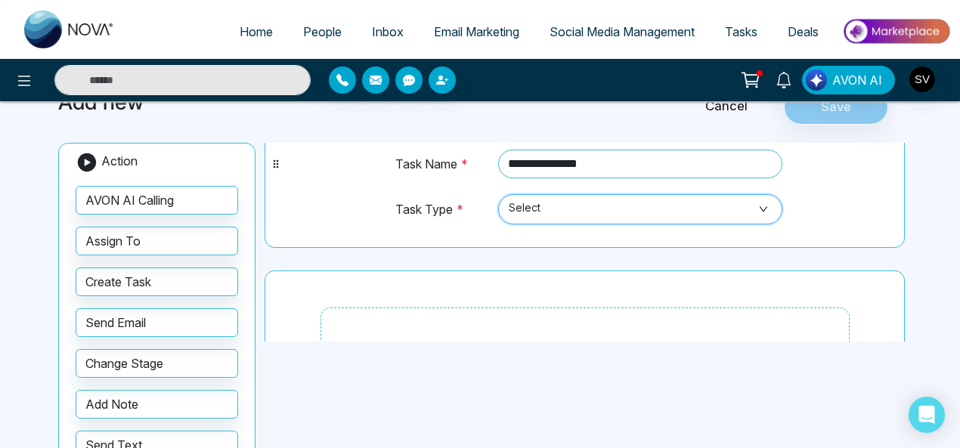
scroll to position [110, 0]
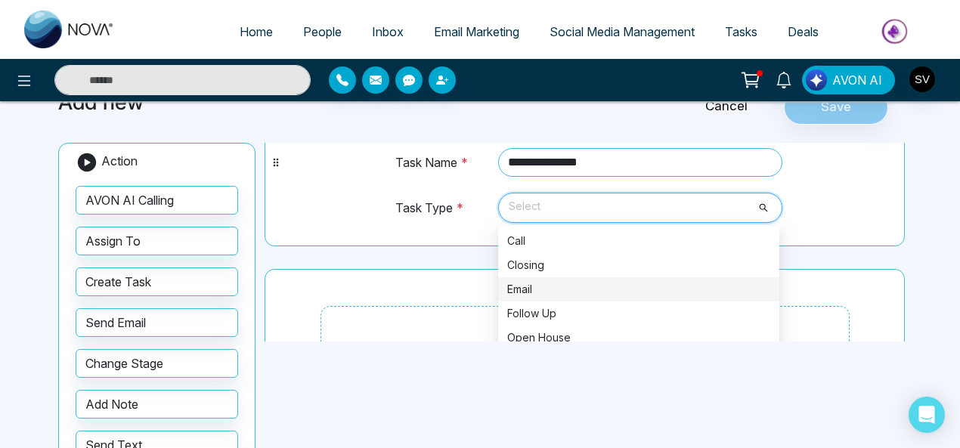
click at [559, 214] on span "Select" at bounding box center [641, 208] width 264 height 26
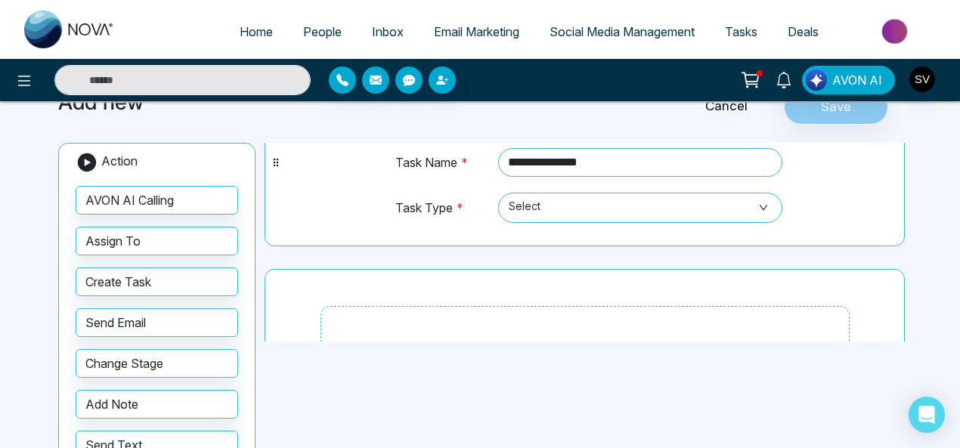
click at [742, 22] on link "Tasks" at bounding box center [741, 31] width 63 height 29
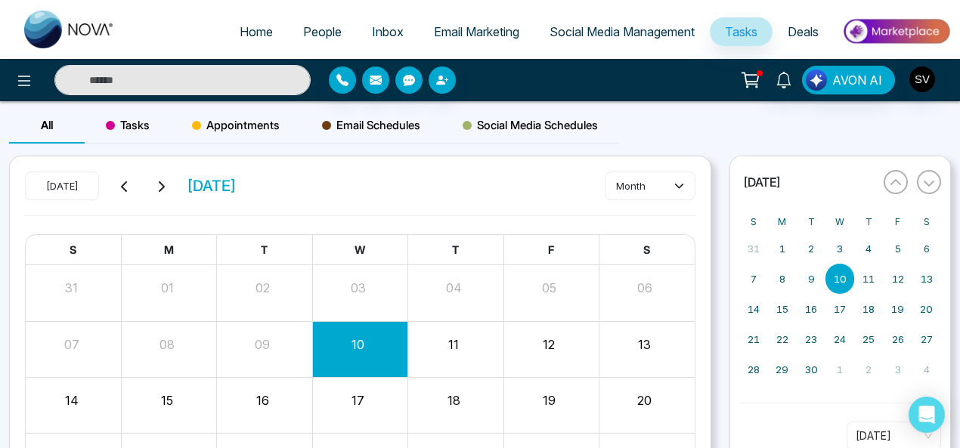
click at [118, 123] on span "Tasks" at bounding box center [128, 125] width 44 height 18
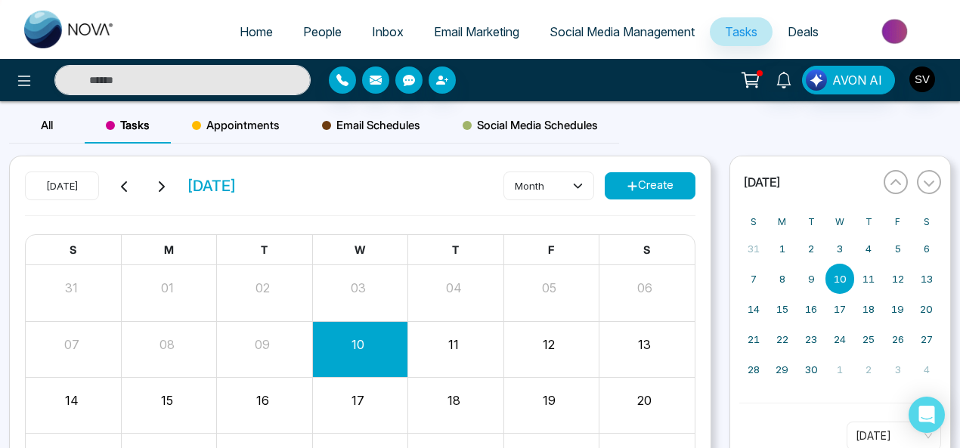
click at [677, 184] on button "Create" at bounding box center [650, 185] width 91 height 27
click at [639, 183] on button "Create" at bounding box center [650, 185] width 91 height 27
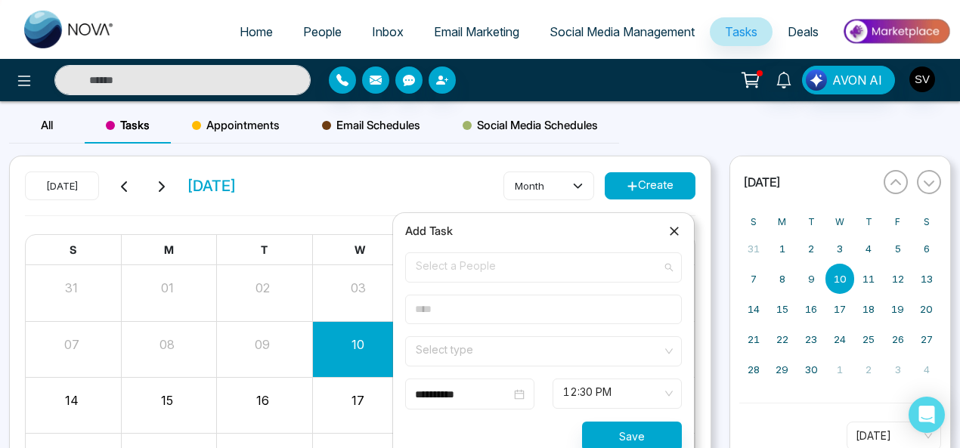
click at [463, 261] on span "Select a People" at bounding box center [543, 268] width 255 height 26
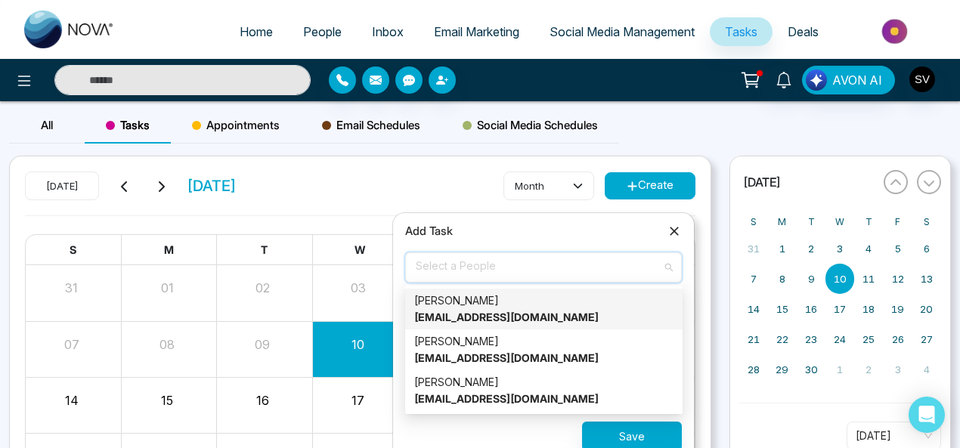
click at [468, 311] on strong "[EMAIL_ADDRESS][DOMAIN_NAME]" at bounding box center [506, 317] width 184 height 13
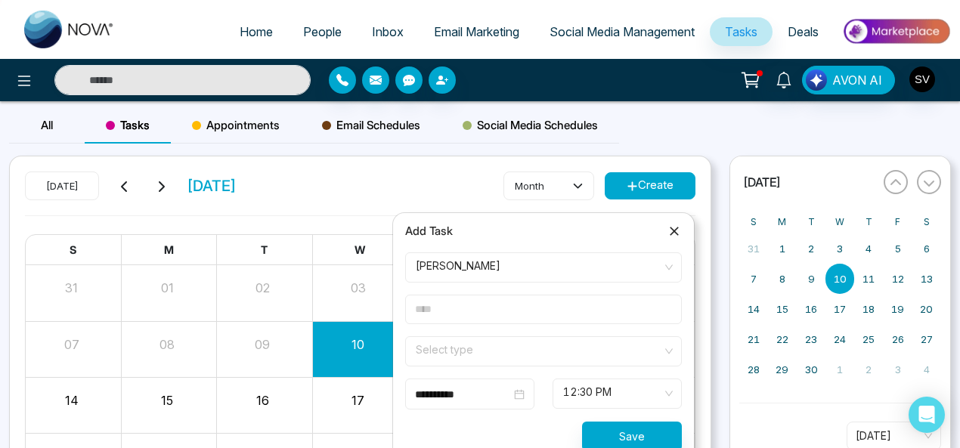
click at [471, 318] on input "text" at bounding box center [543, 309] width 277 height 29
click at [466, 346] on input "search" at bounding box center [538, 348] width 248 height 23
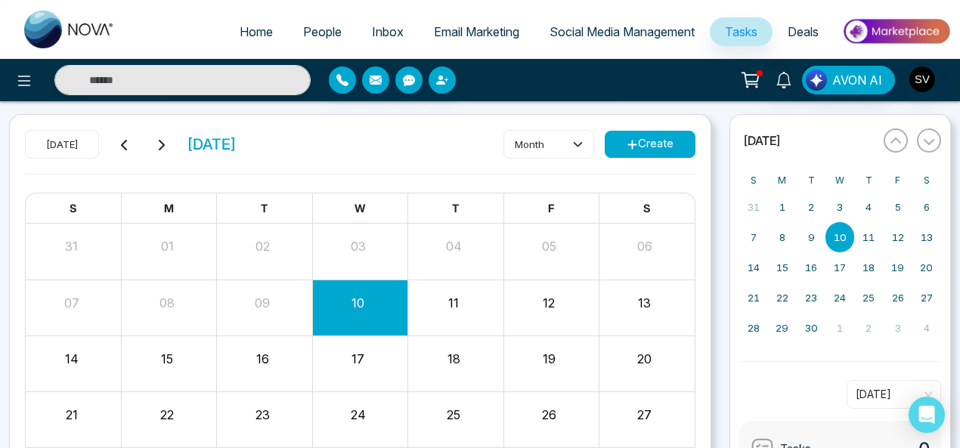
scroll to position [26, 0]
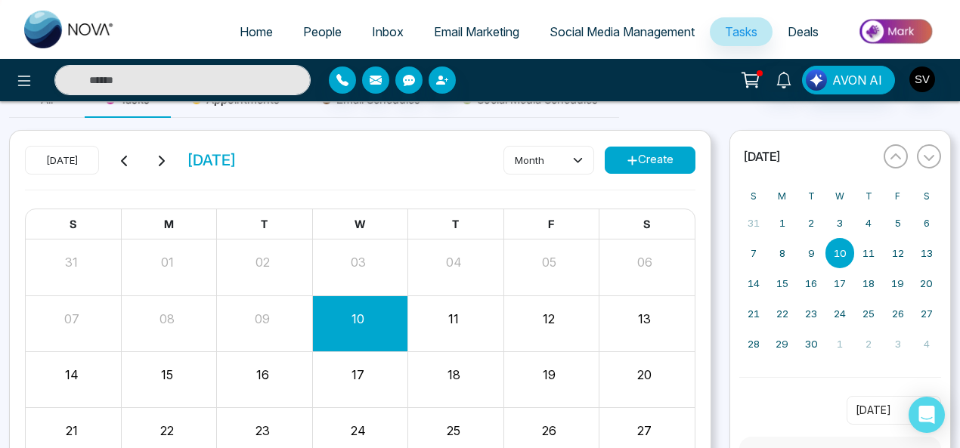
drag, startPoint x: 639, startPoint y: 161, endPoint x: 525, endPoint y: 240, distance: 138.4
click at [638, 161] on button "Create" at bounding box center [650, 160] width 91 height 27
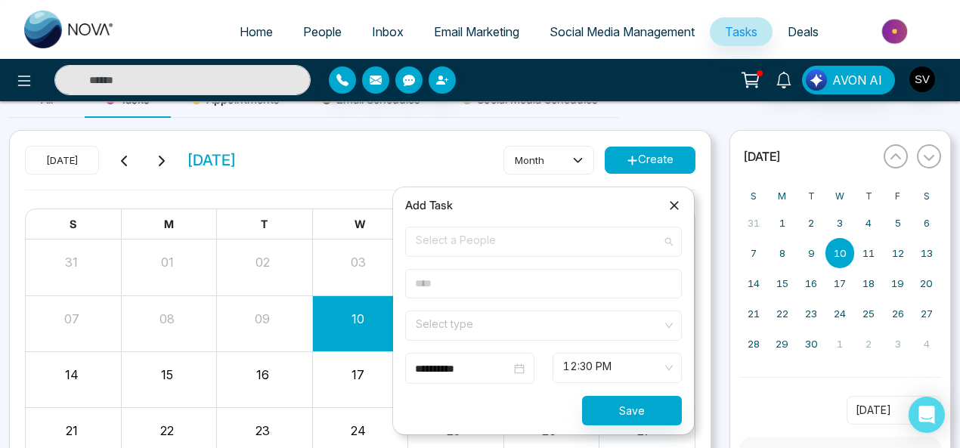
click at [475, 243] on span "Select a People" at bounding box center [543, 242] width 255 height 26
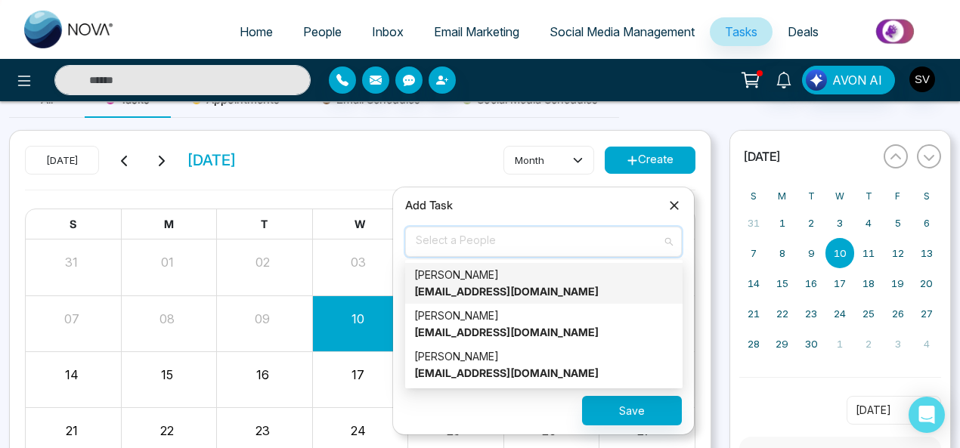
click at [472, 276] on div "[PERSON_NAME] [EMAIL_ADDRESS][DOMAIN_NAME]" at bounding box center [543, 283] width 259 height 33
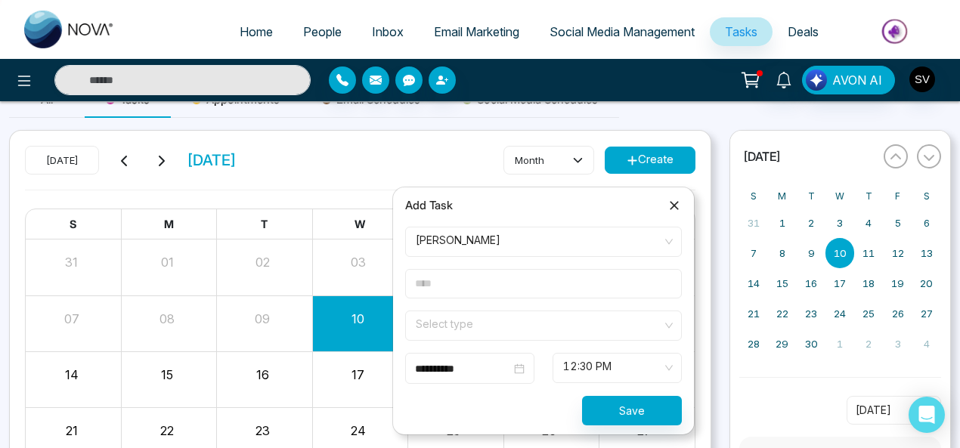
click at [446, 285] on input "text" at bounding box center [543, 283] width 277 height 29
type input "*******"
click at [475, 327] on input "search" at bounding box center [538, 322] width 248 height 23
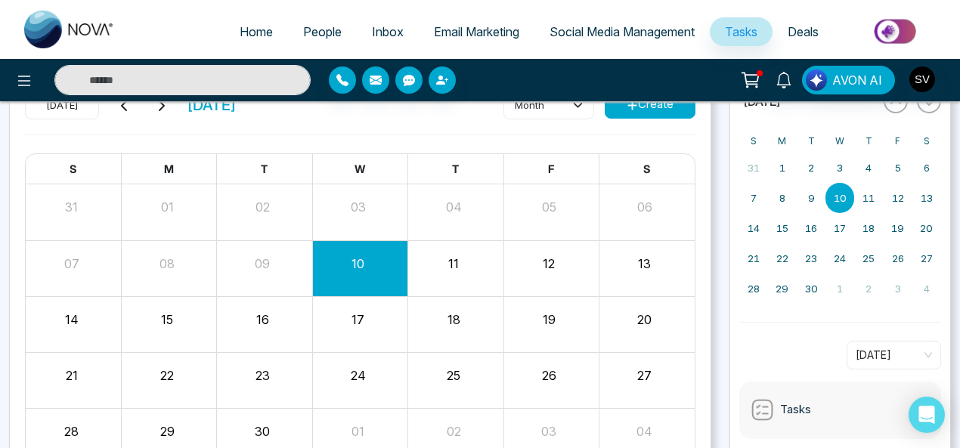
scroll to position [0, 0]
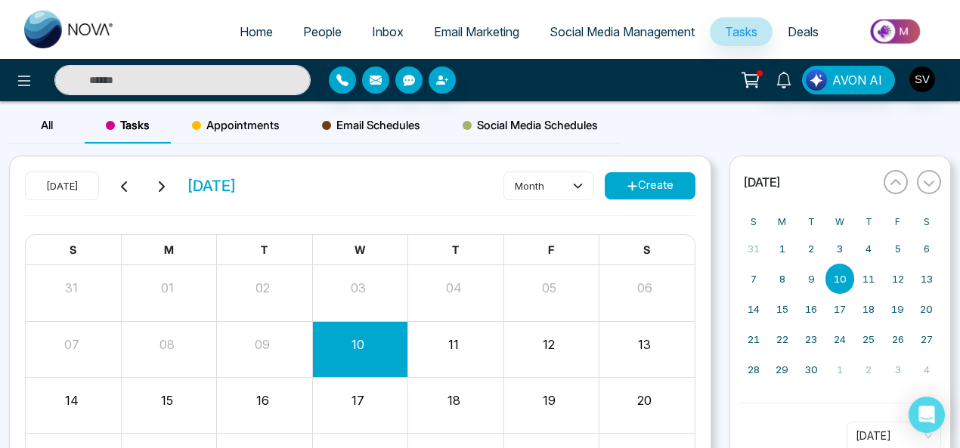
drag, startPoint x: 654, startPoint y: 185, endPoint x: 626, endPoint y: 227, distance: 51.1
click at [654, 186] on button "Create" at bounding box center [650, 185] width 91 height 27
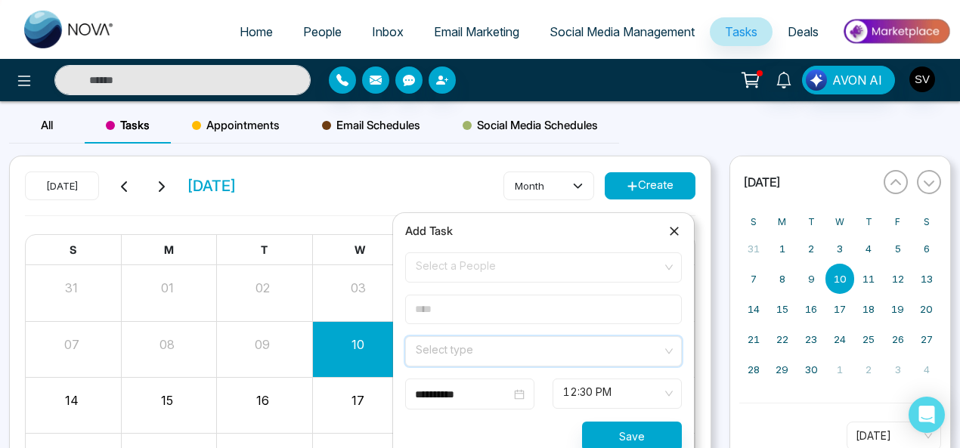
click at [472, 342] on input "search" at bounding box center [538, 348] width 248 height 23
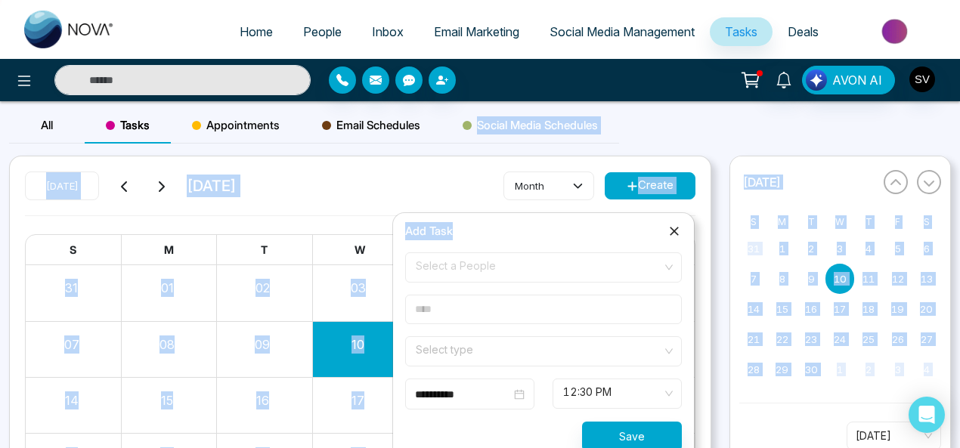
drag, startPoint x: 487, startPoint y: 215, endPoint x: 429, endPoint y: 135, distance: 99.0
click at [429, 135] on body "**********" at bounding box center [480, 224] width 960 height 448
click at [511, 238] on div "Add Task" at bounding box center [543, 231] width 277 height 18
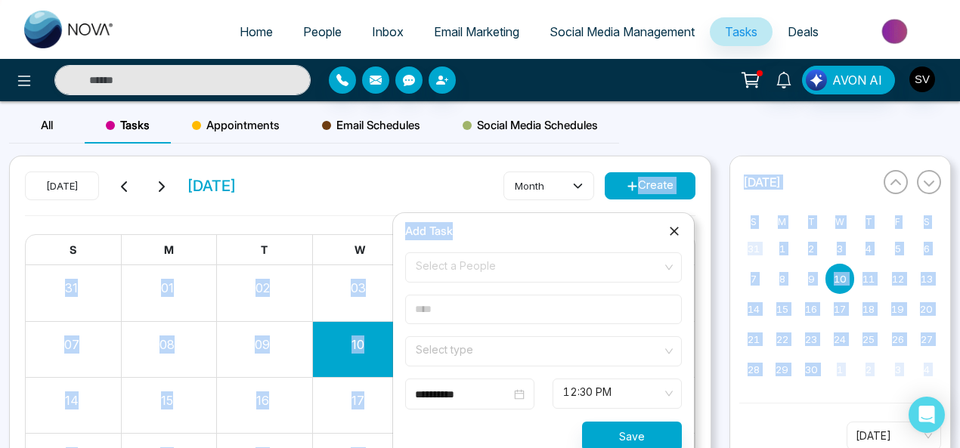
drag, startPoint x: 473, startPoint y: 216, endPoint x: 428, endPoint y: 181, distance: 57.6
click at [428, 181] on body "**********" at bounding box center [480, 224] width 960 height 448
click at [560, 267] on span "Select a People" at bounding box center [543, 268] width 255 height 26
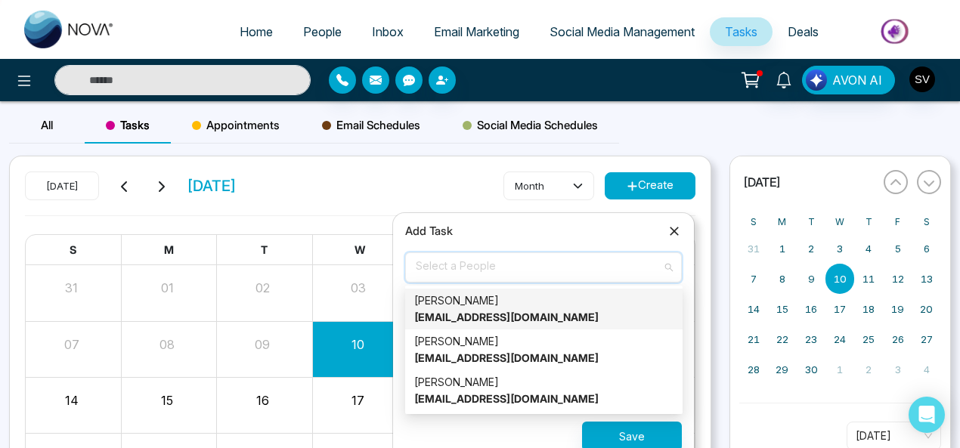
click at [505, 308] on div "[PERSON_NAME] [EMAIL_ADDRESS][DOMAIN_NAME]" at bounding box center [543, 308] width 259 height 33
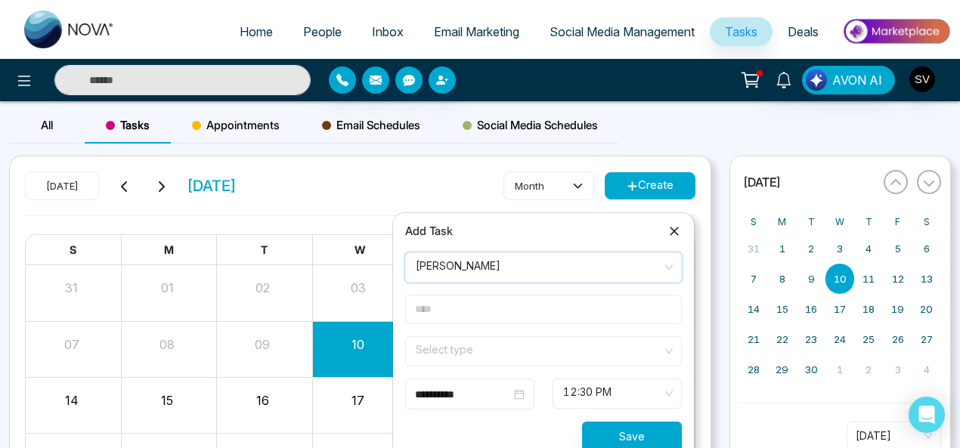
click at [663, 357] on div "Select type" at bounding box center [543, 351] width 277 height 30
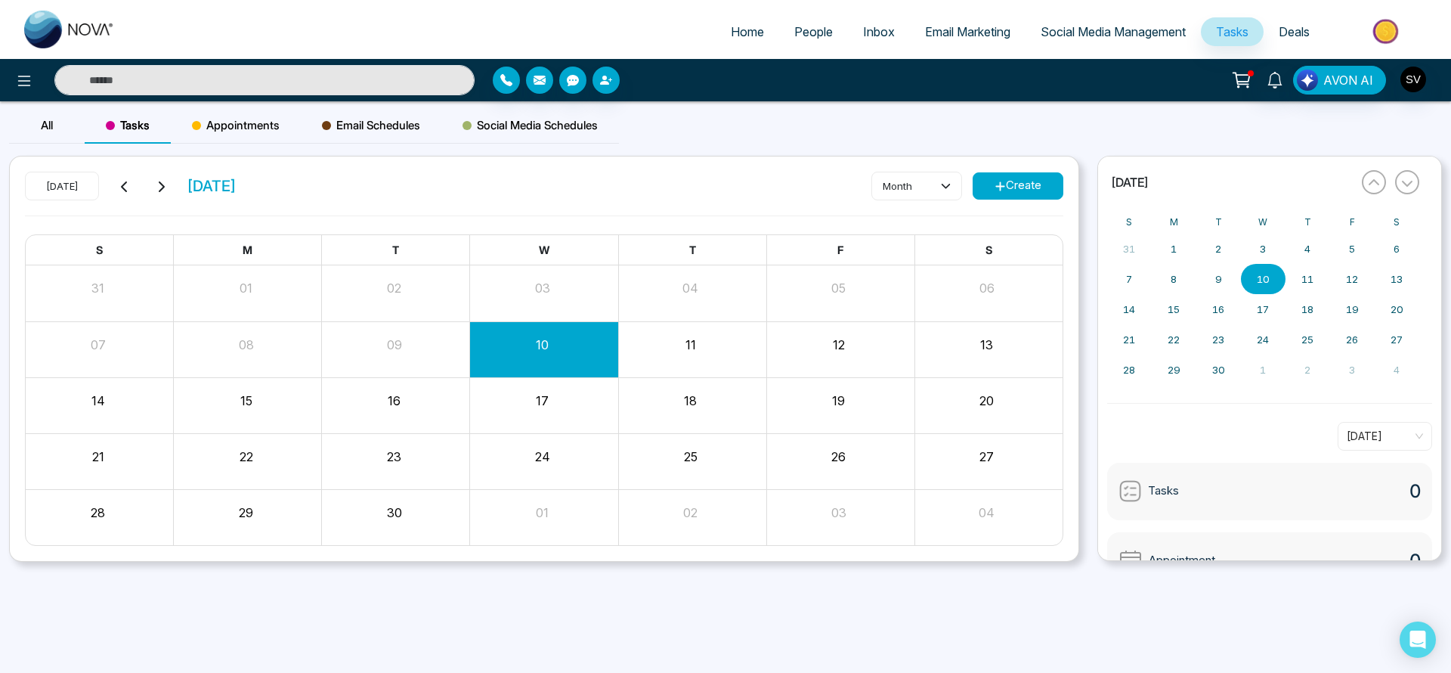
drag, startPoint x: 903, startPoint y: 4, endPoint x: 1011, endPoint y: 184, distance: 210.5
click at [967, 184] on button "Create" at bounding box center [1018, 185] width 91 height 27
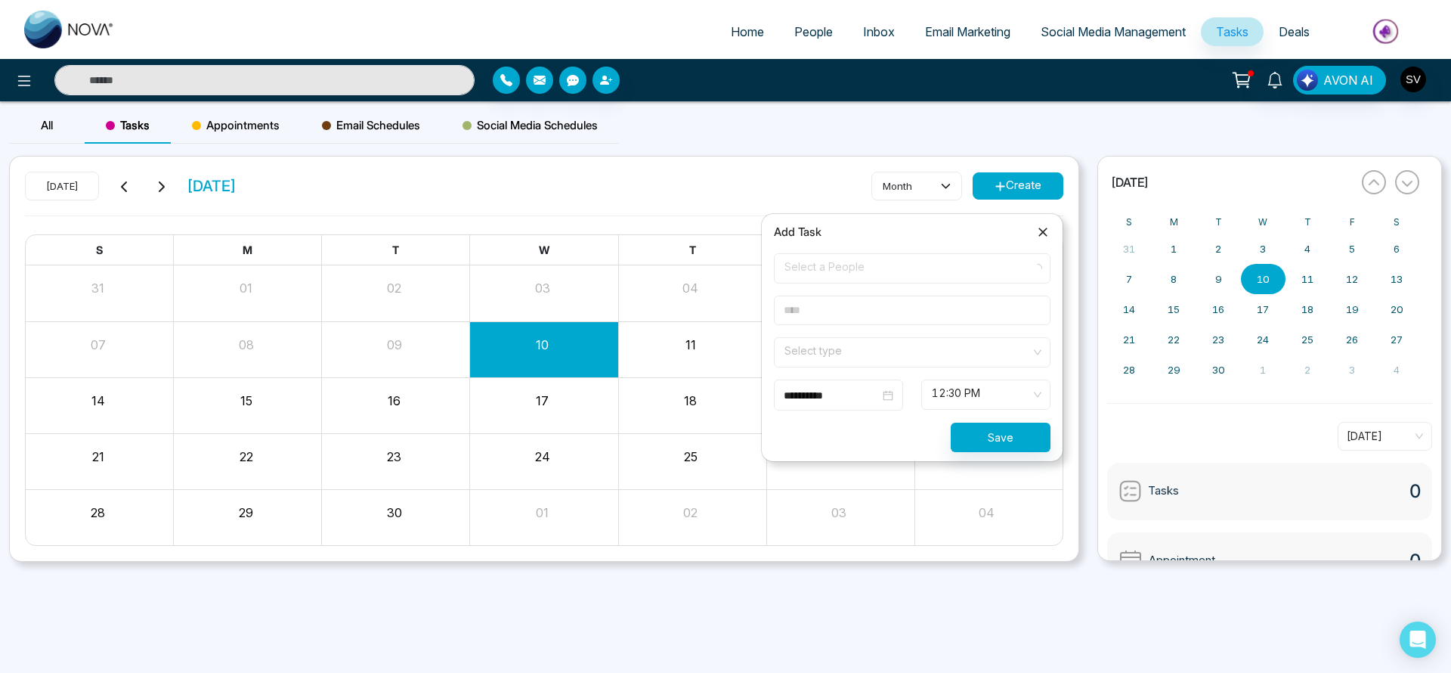
click at [888, 354] on input "search" at bounding box center [907, 349] width 248 height 23
click at [797, 32] on span "People" at bounding box center [813, 31] width 39 height 15
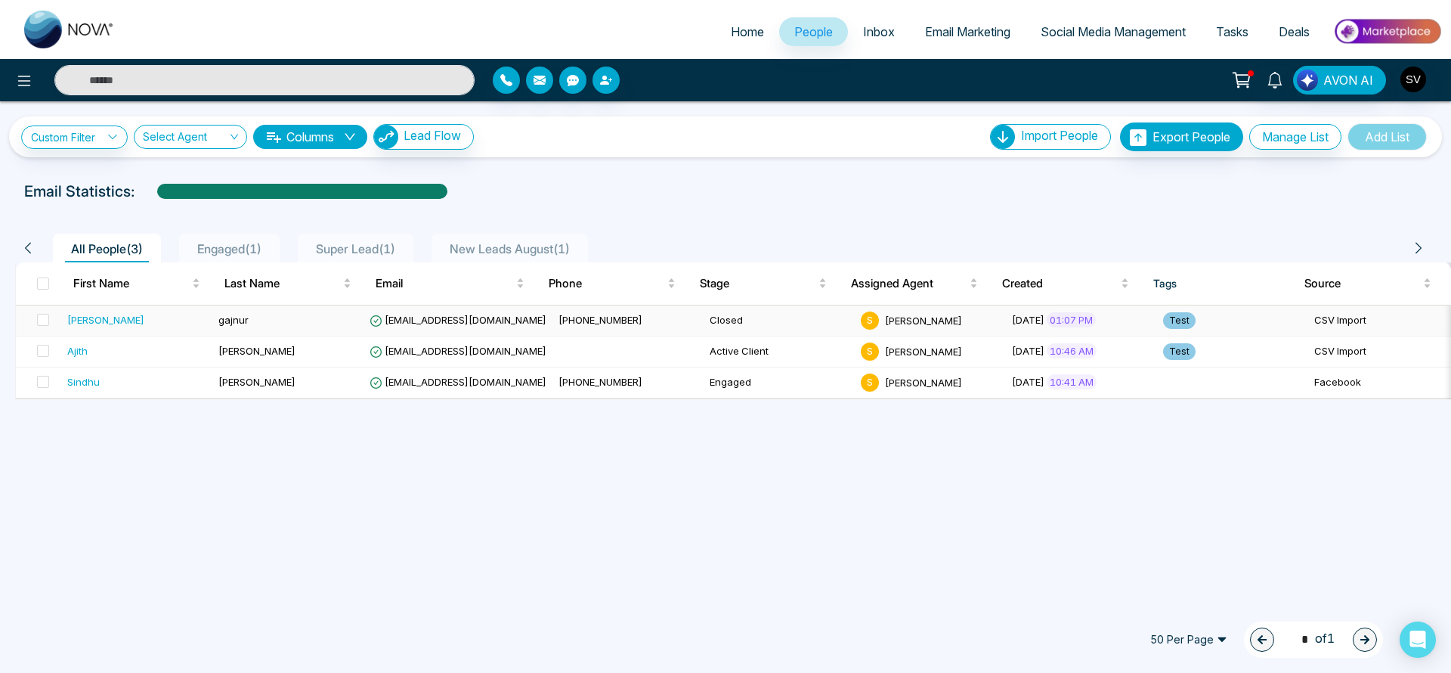
click at [471, 322] on span "[EMAIL_ADDRESS][DOMAIN_NAME]" at bounding box center [458, 320] width 177 height 12
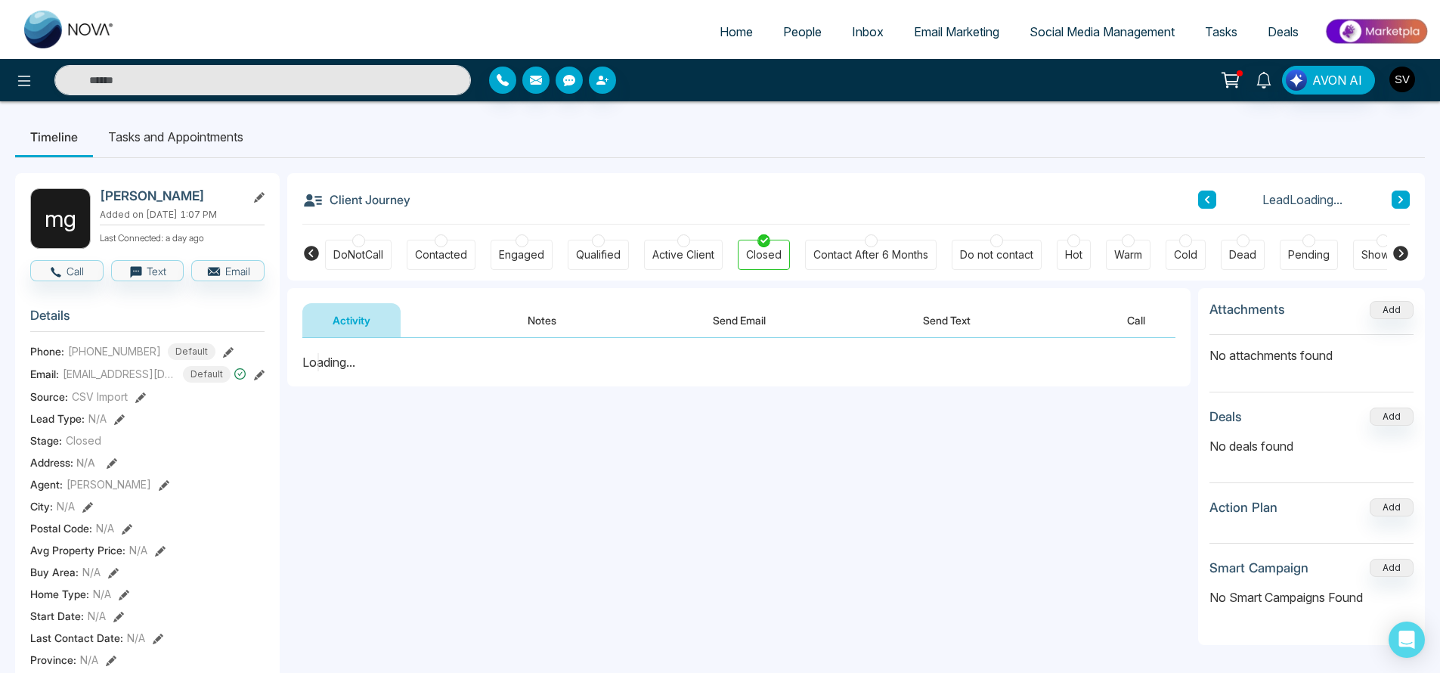
click at [549, 320] on button "Notes" at bounding box center [541, 320] width 89 height 34
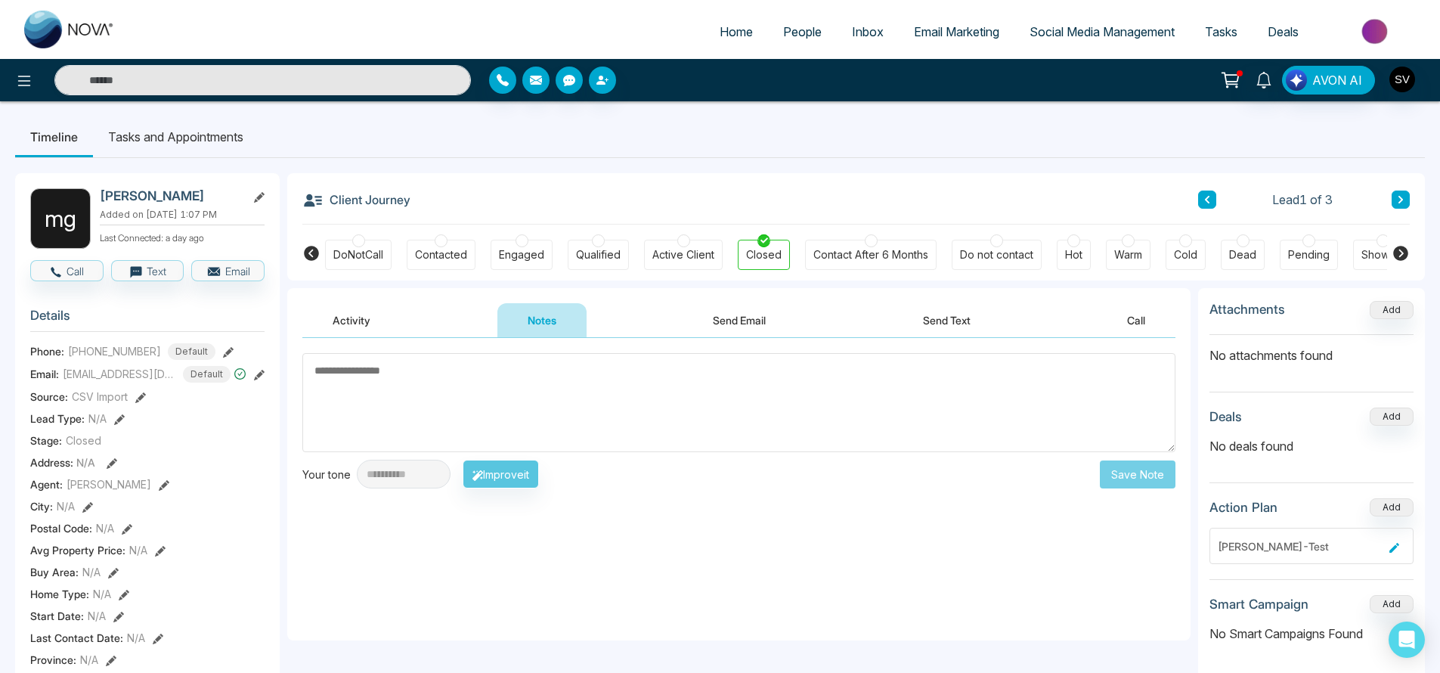
click at [342, 320] on button "Activity" at bounding box center [351, 320] width 98 height 34
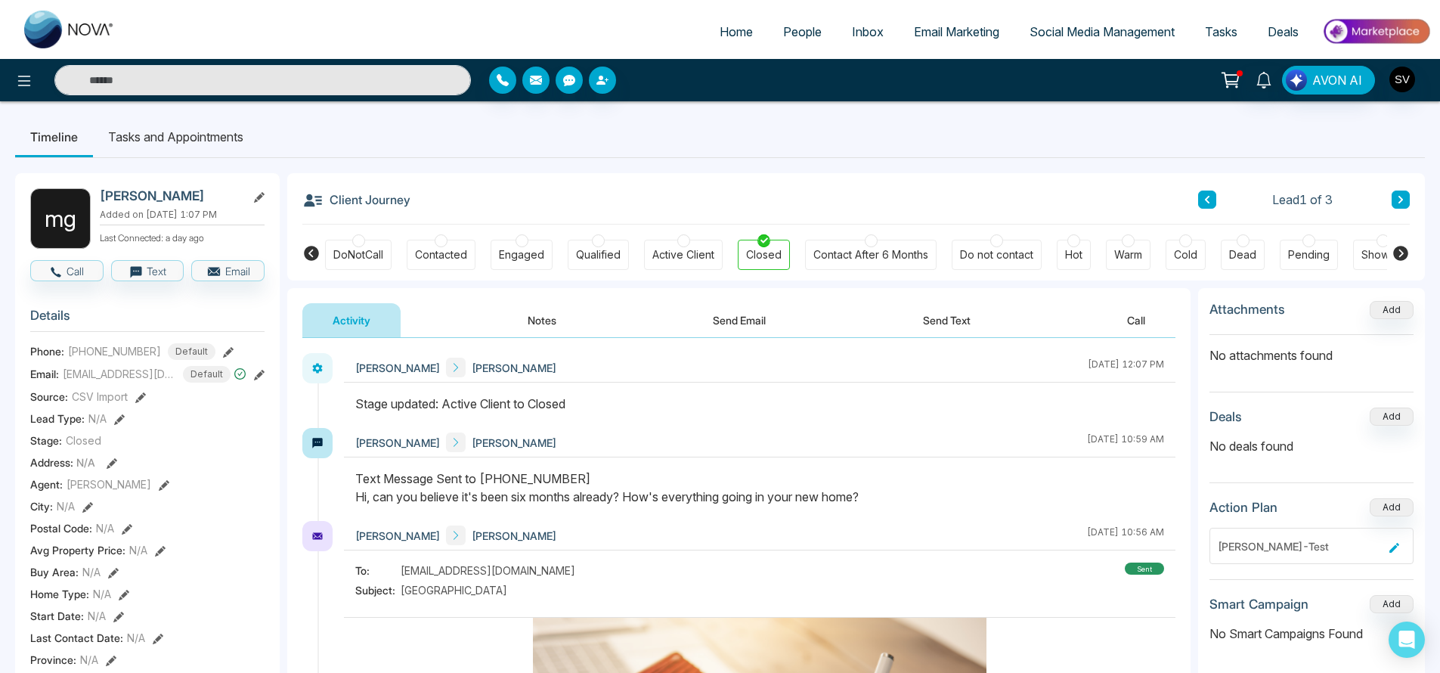
click at [556, 320] on button "Notes" at bounding box center [541, 320] width 89 height 34
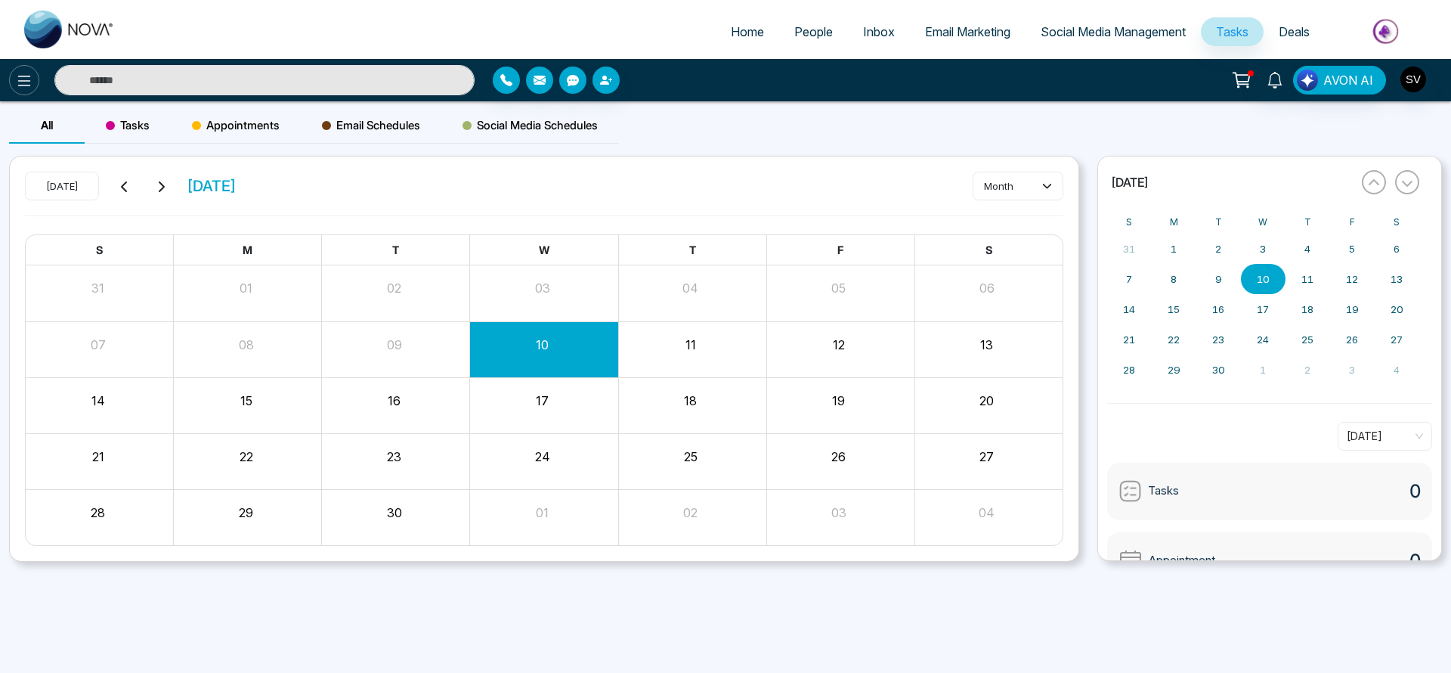
click at [26, 81] on icon at bounding box center [24, 81] width 13 height 11
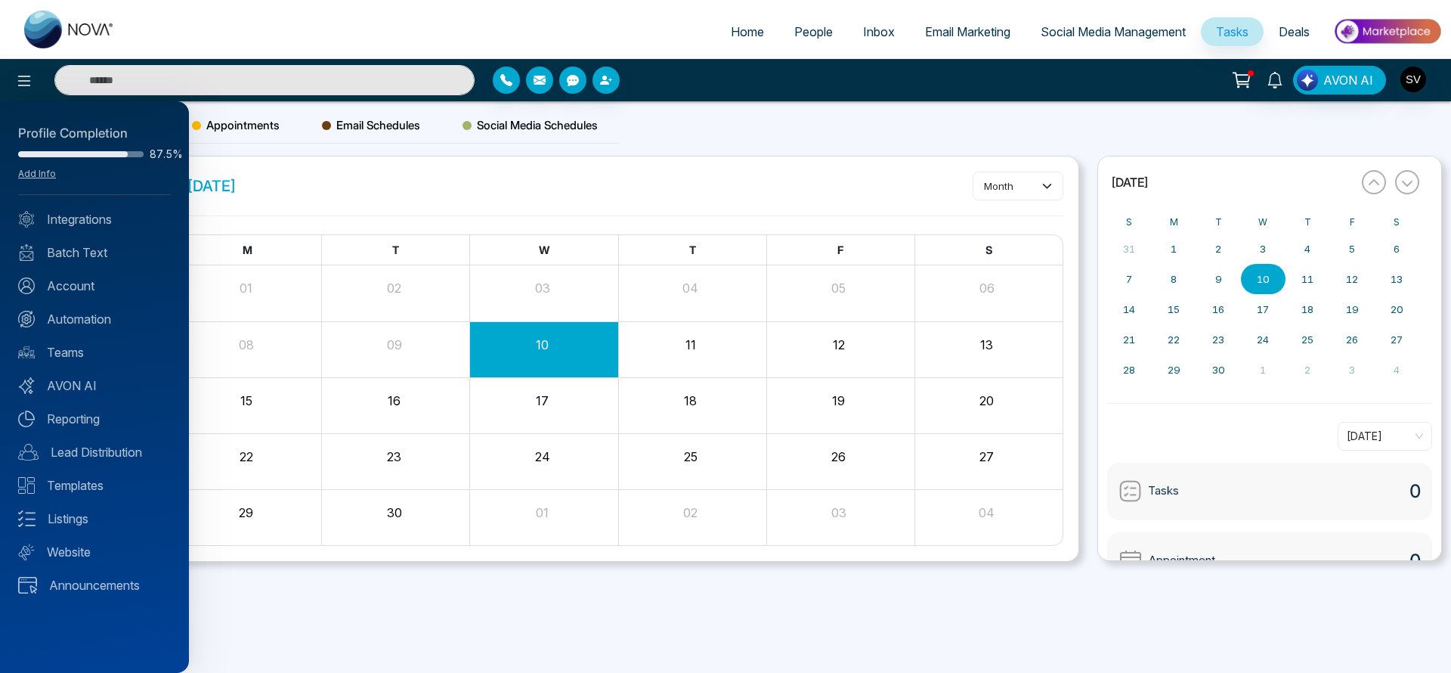
click at [112, 308] on div "Profile Completion 87.5% Add Info Integrations Batch Text Account Automation Te…" at bounding box center [94, 386] width 189 height 571
click at [104, 317] on link "Automation" at bounding box center [94, 319] width 153 height 18
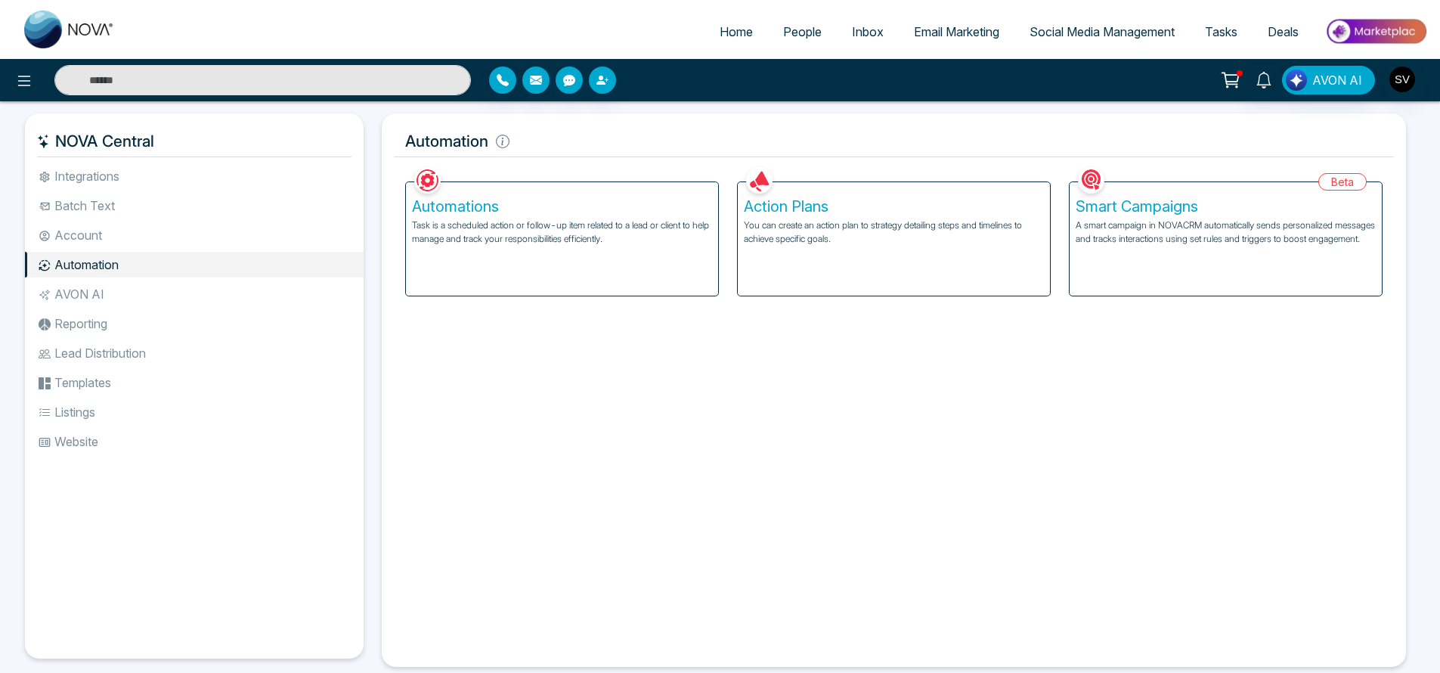
click at [775, 209] on h5 "Action Plans" at bounding box center [894, 206] width 300 height 18
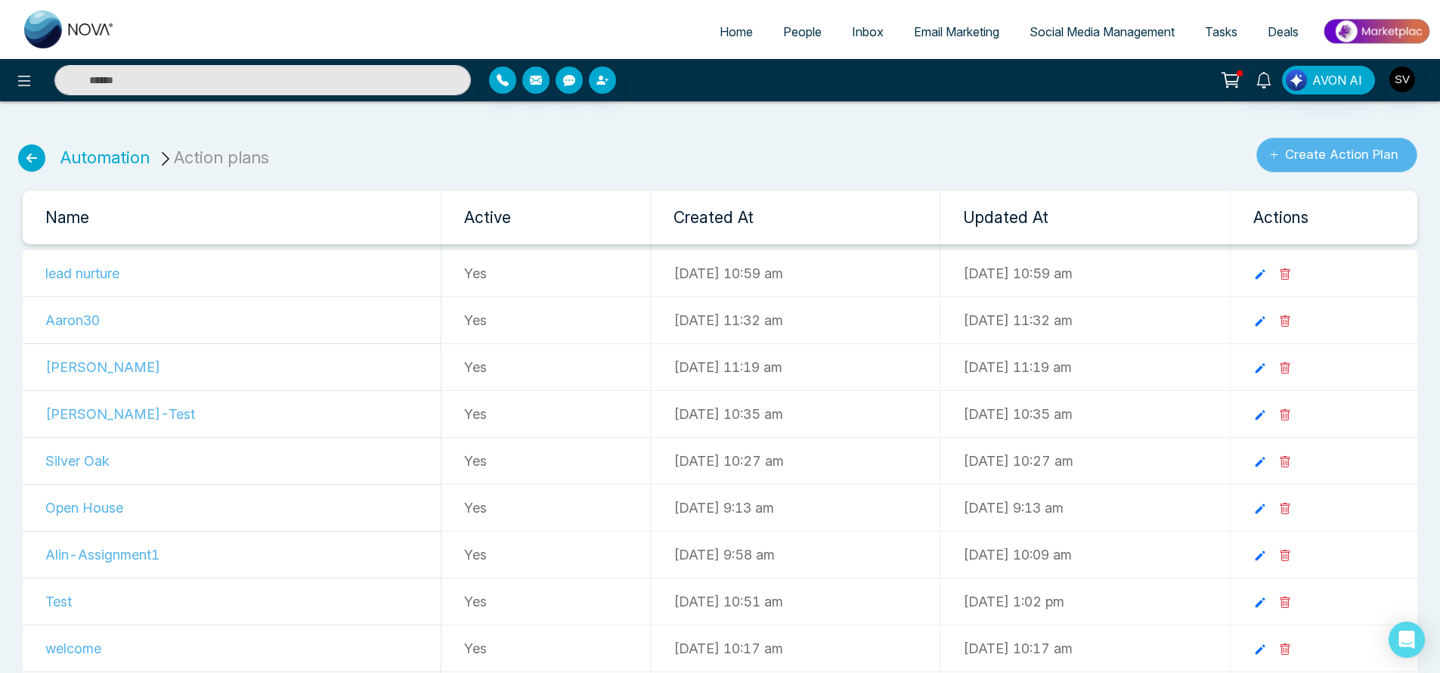
click at [1351, 159] on button "Create Action Plan" at bounding box center [1336, 155] width 161 height 35
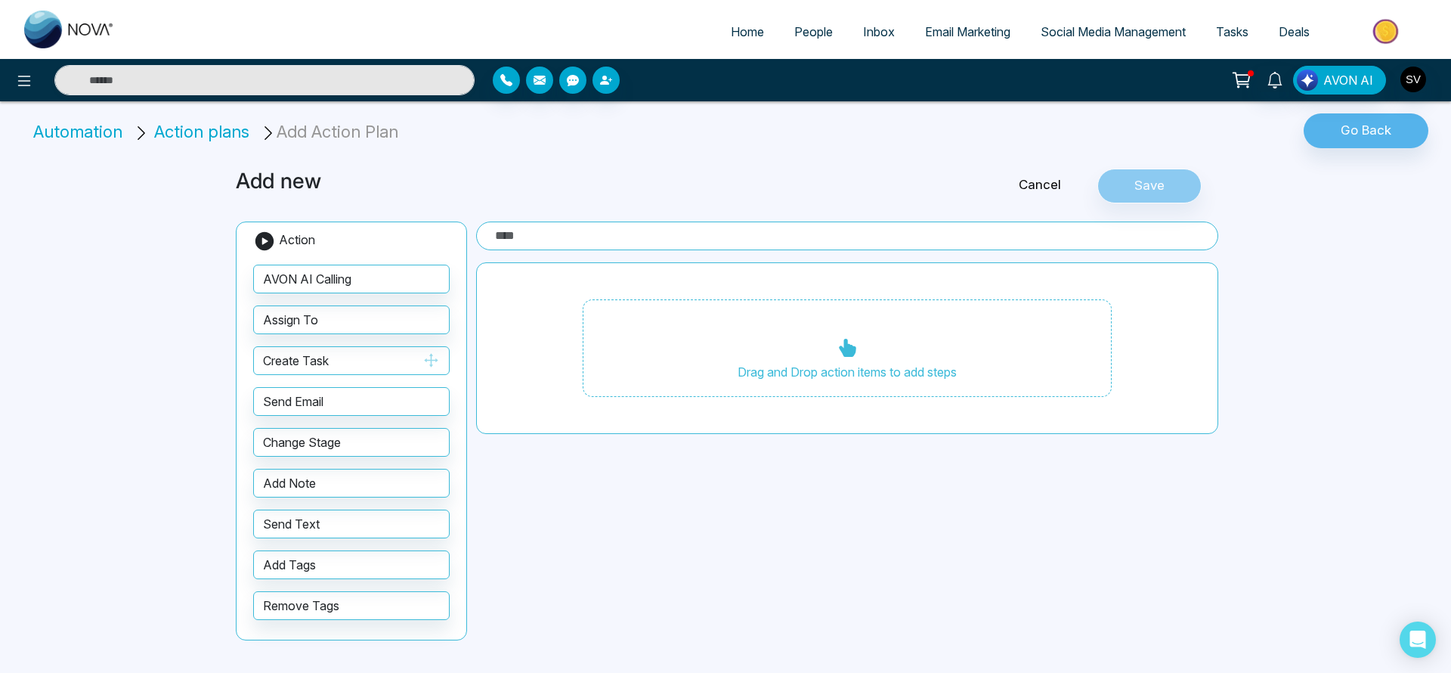
click at [325, 363] on button "Create Task" at bounding box center [351, 360] width 196 height 29
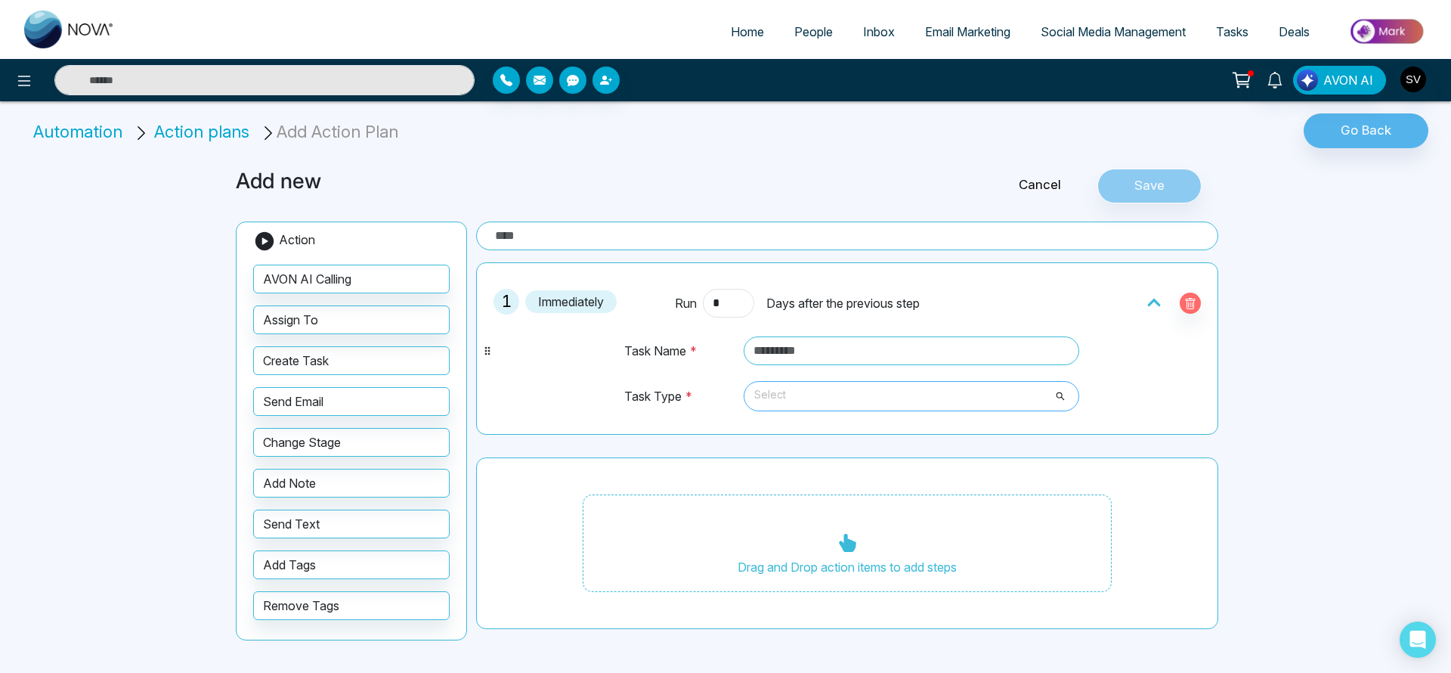
click at [822, 394] on span "Select" at bounding box center [911, 396] width 314 height 26
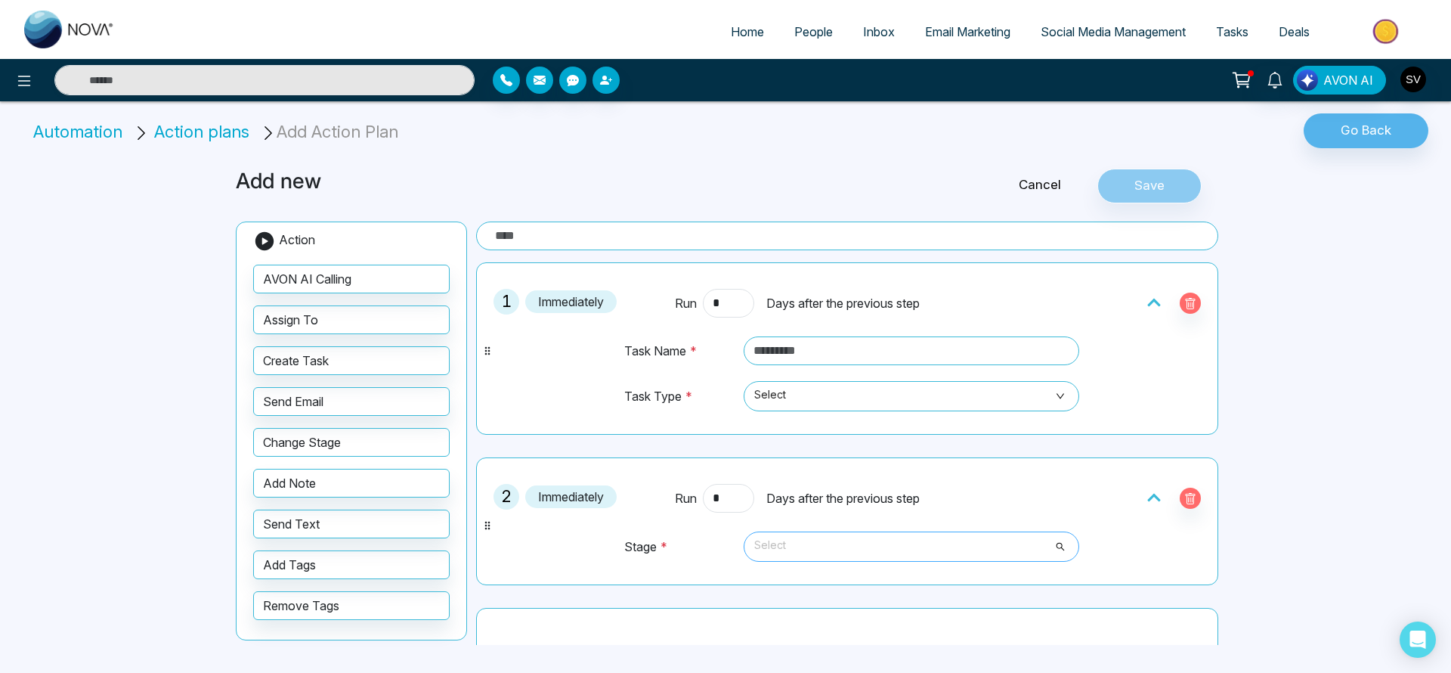
click at [814, 544] on span "Select" at bounding box center [911, 547] width 314 height 26
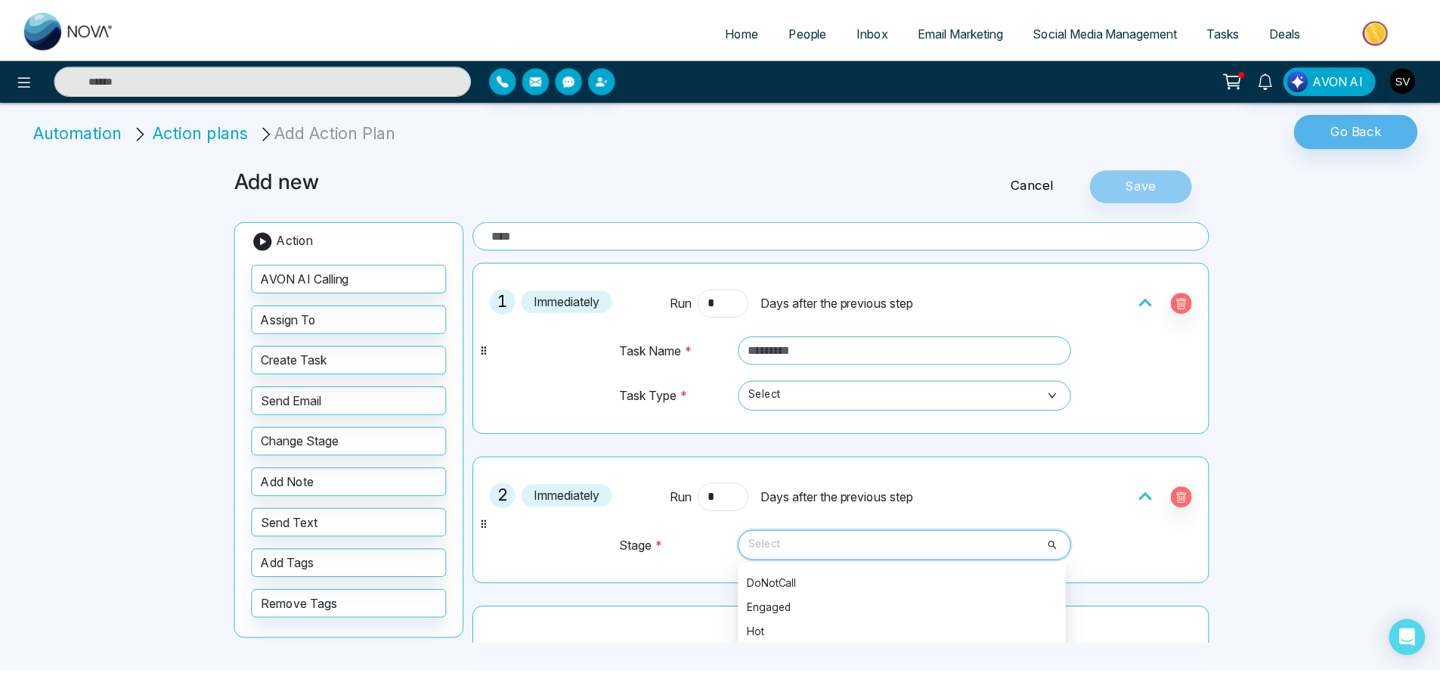
scroll to position [169, 0]
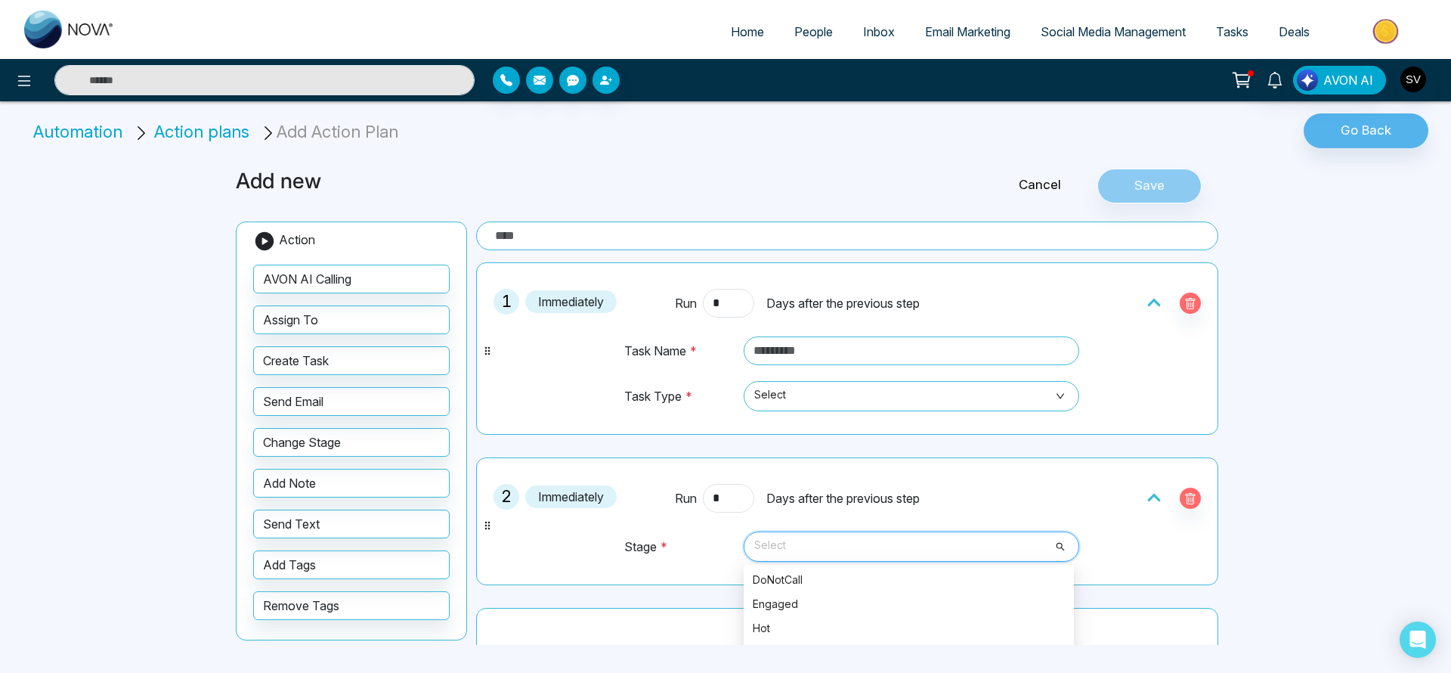
drag, startPoint x: 1067, startPoint y: 574, endPoint x: 1087, endPoint y: 682, distance: 110.6
click at [1087, 672] on html "Home People Inbox Email Marketing Social Media Management Tasks Deals AVON AI A…" at bounding box center [725, 336] width 1451 height 673
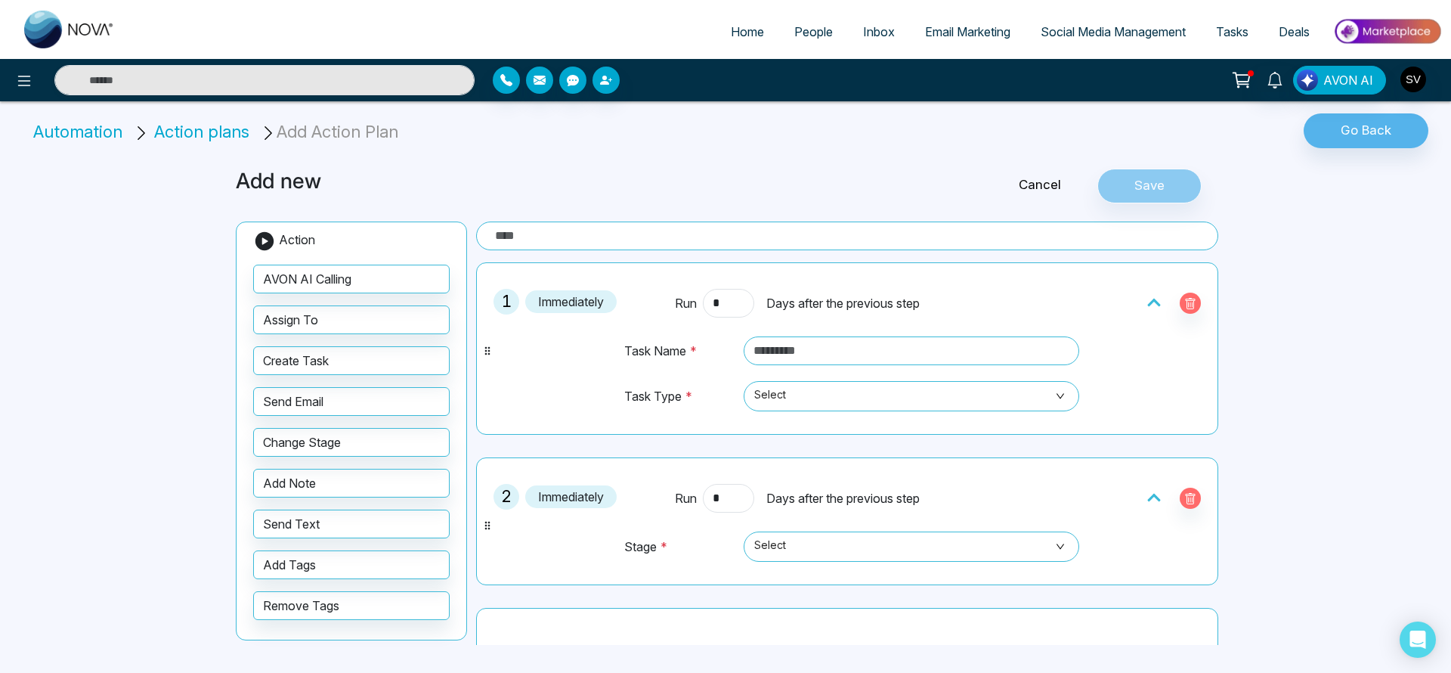
click at [805, 32] on span "People" at bounding box center [813, 31] width 39 height 15
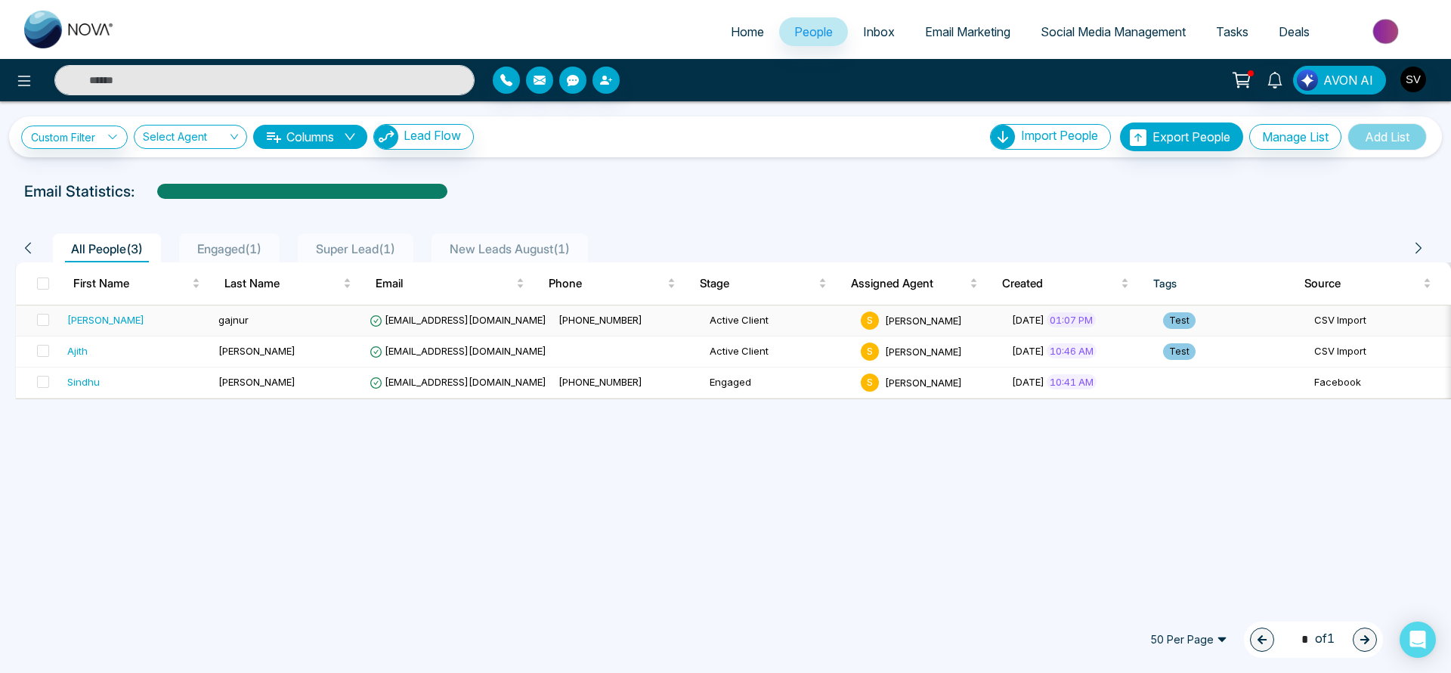
click at [470, 315] on span "[EMAIL_ADDRESS][DOMAIN_NAME]" at bounding box center [458, 320] width 177 height 12
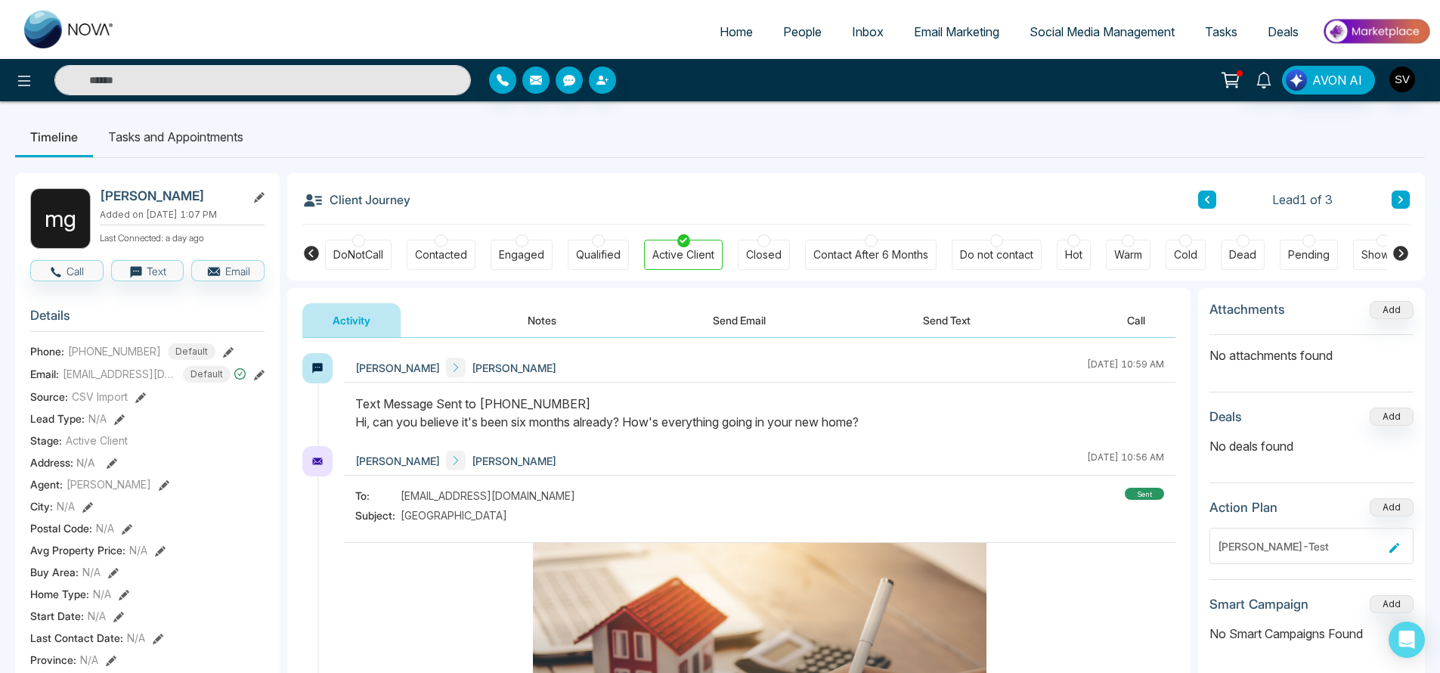
click at [780, 249] on div "Closed" at bounding box center [764, 254] width 36 height 15
click at [857, 249] on div "Contact After 6 Months" at bounding box center [870, 254] width 115 height 15
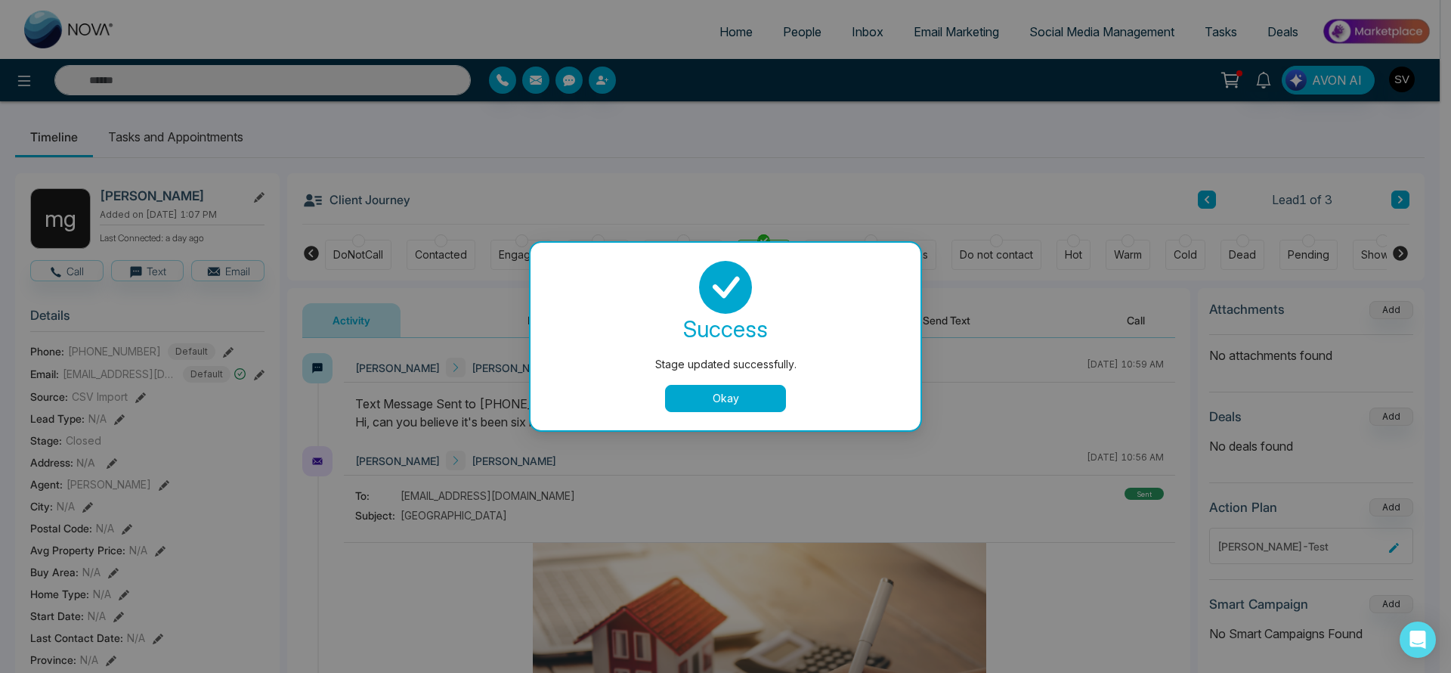
click at [747, 403] on button "Okay" at bounding box center [725, 398] width 121 height 27
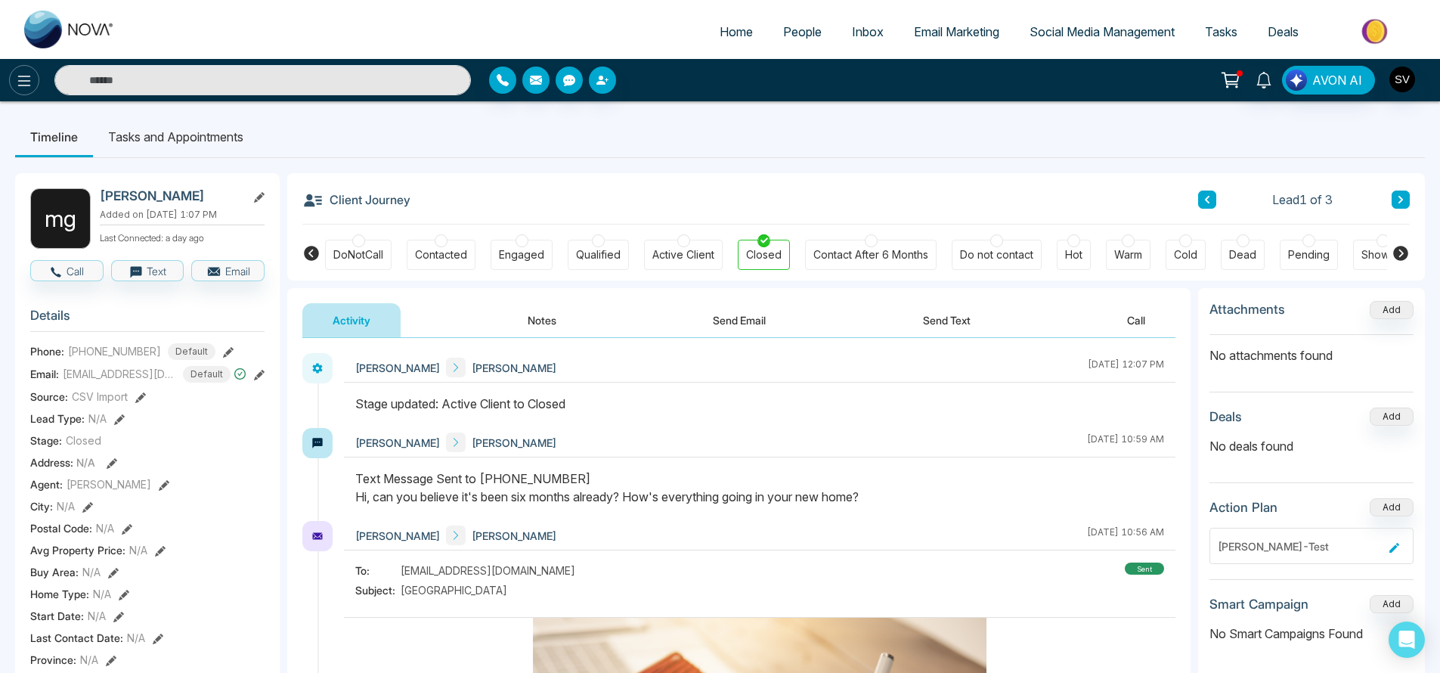
click at [14, 81] on button at bounding box center [24, 80] width 30 height 30
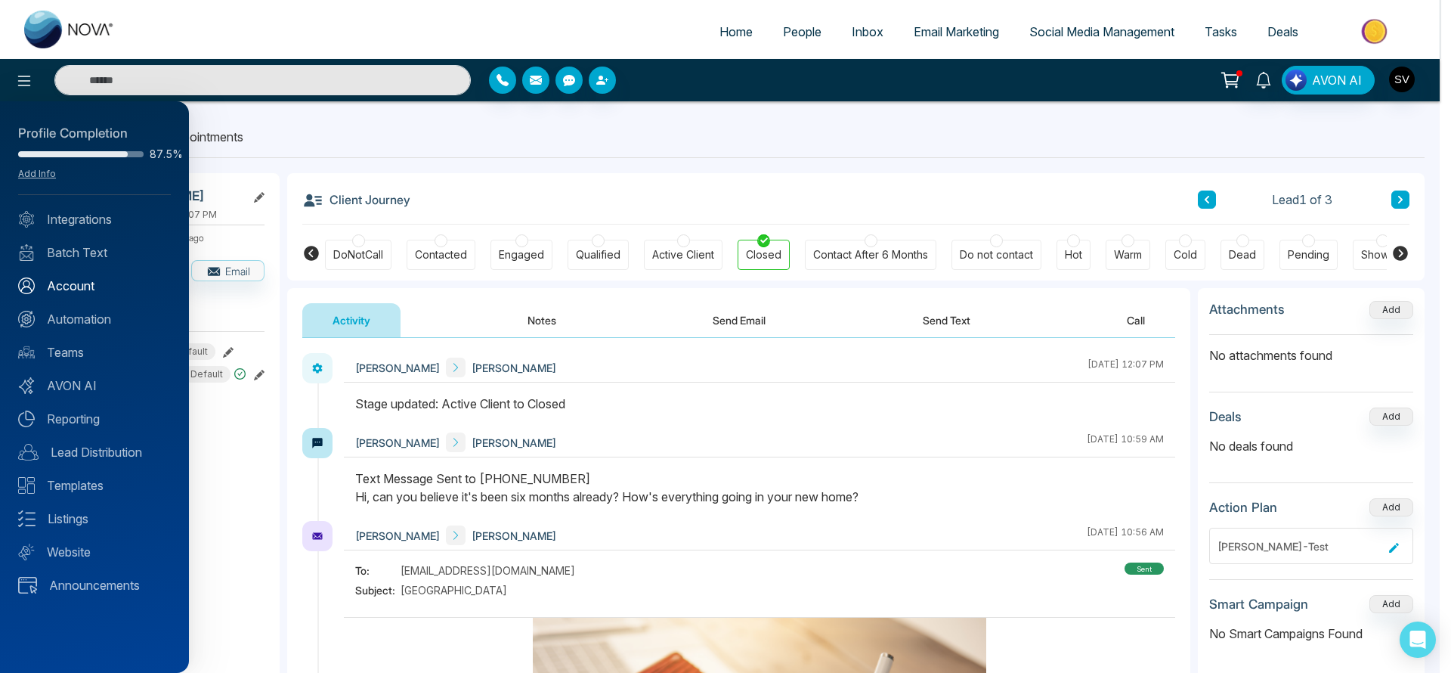
click at [73, 280] on link "Account" at bounding box center [94, 286] width 153 height 18
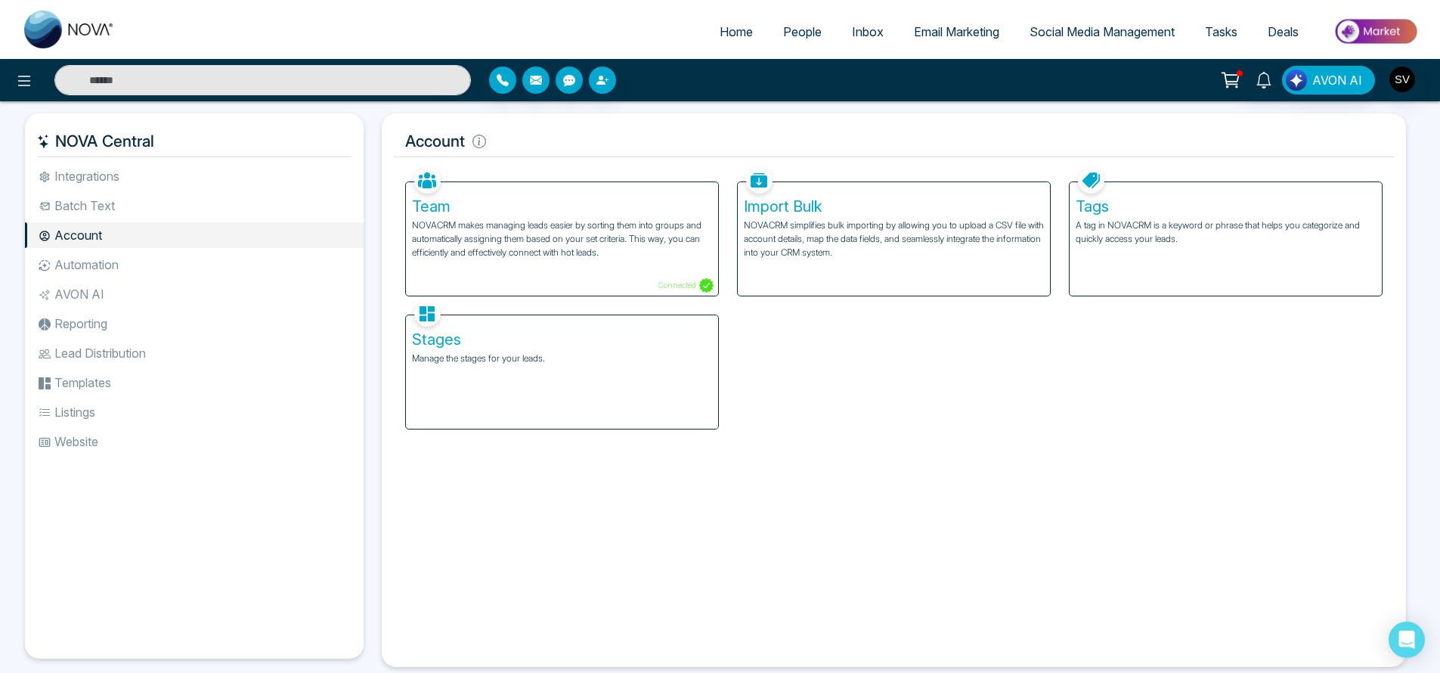
click at [525, 364] on p "Manage the stages for your leads." at bounding box center [562, 358] width 300 height 14
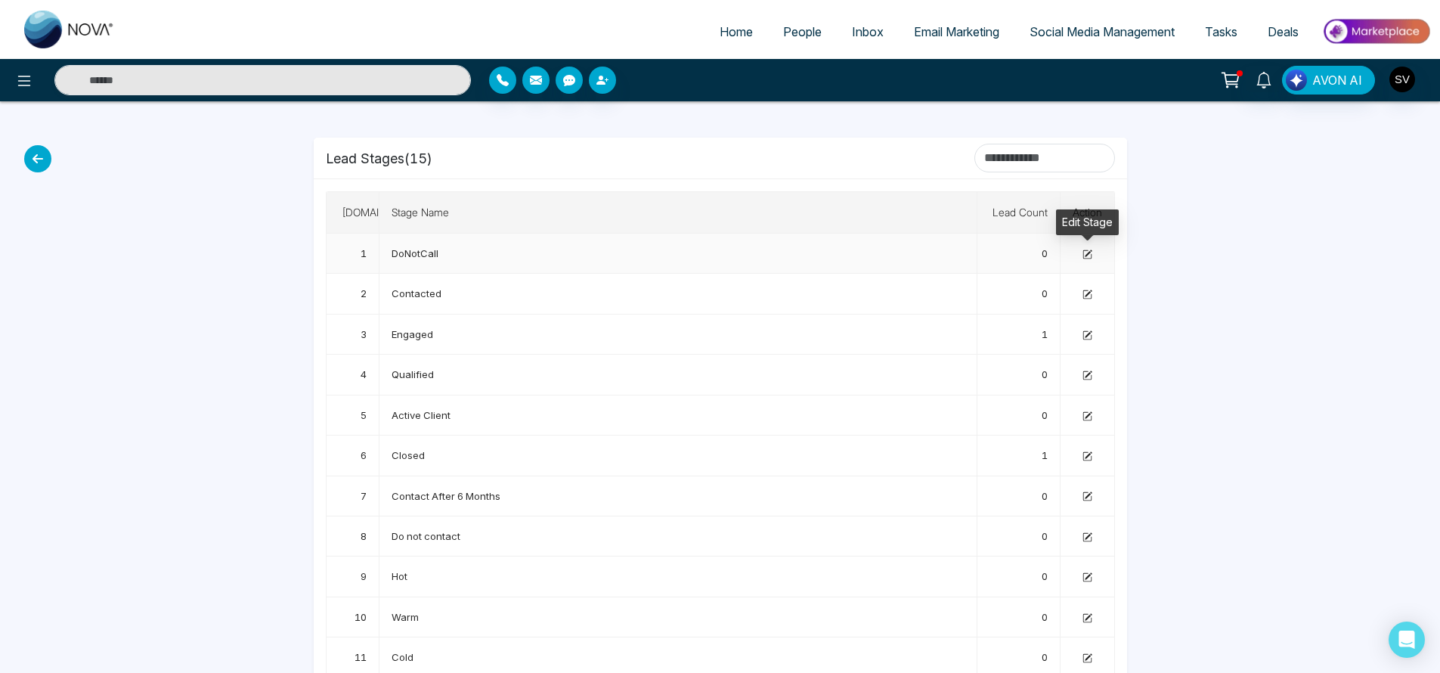
click at [1084, 249] on icon at bounding box center [1087, 254] width 10 height 10
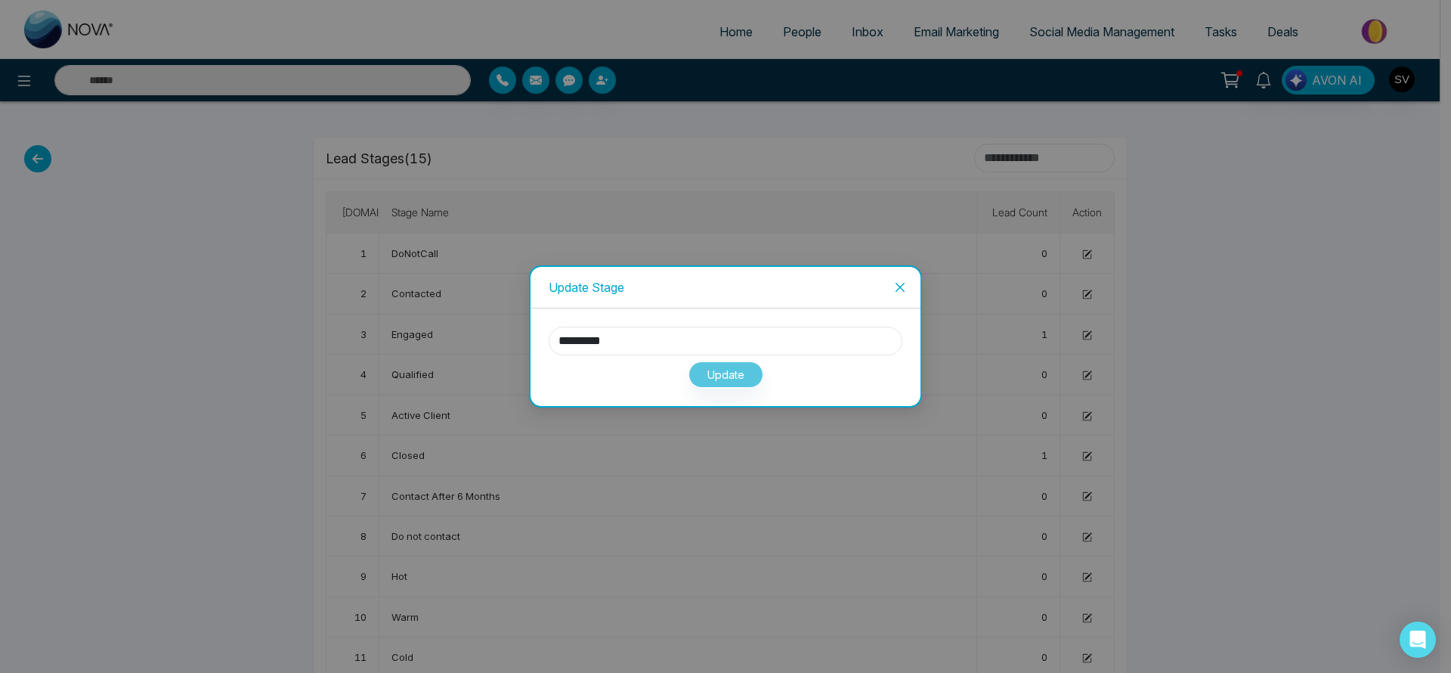
click at [685, 342] on input "*********" at bounding box center [726, 340] width 354 height 29
click at [907, 279] on span "Close" at bounding box center [900, 287] width 41 height 41
